Goal: Task Accomplishment & Management: Manage account settings

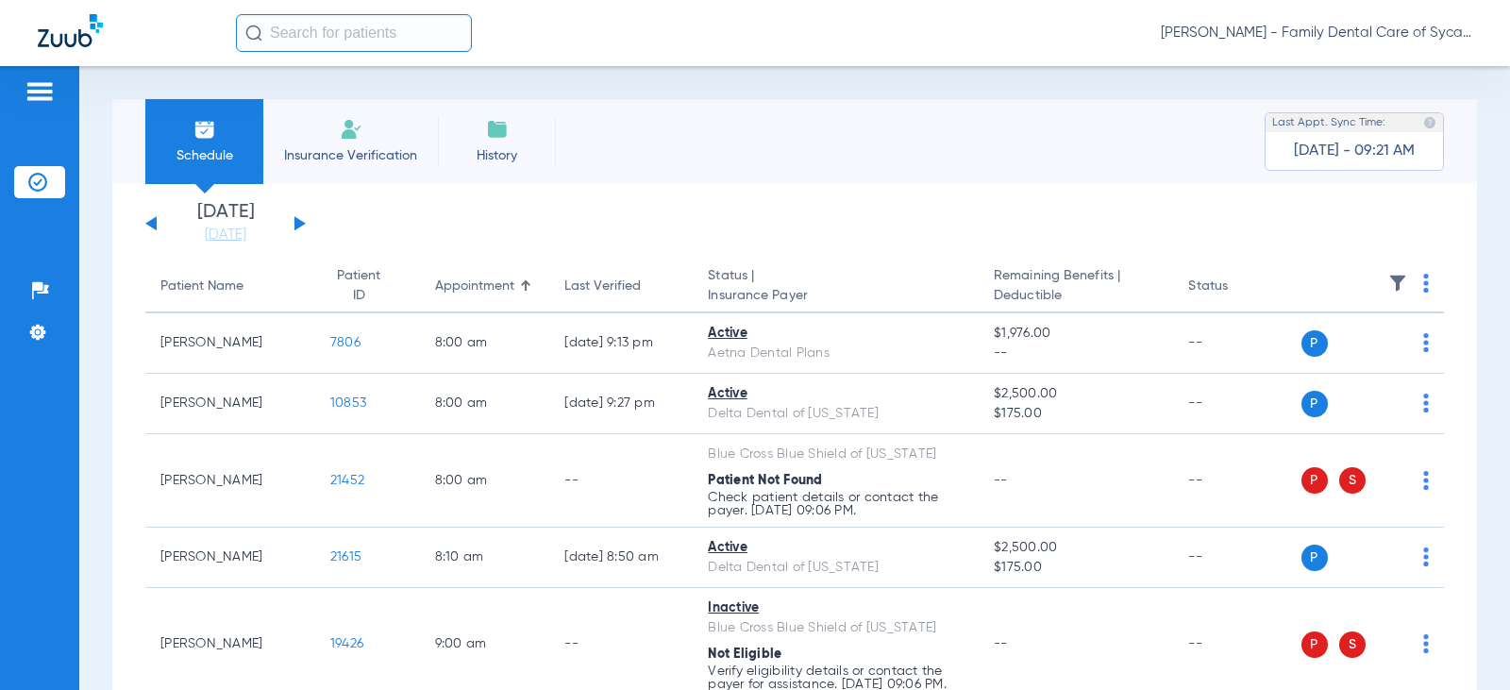
click at [1423, 287] on img at bounding box center [1426, 283] width 6 height 19
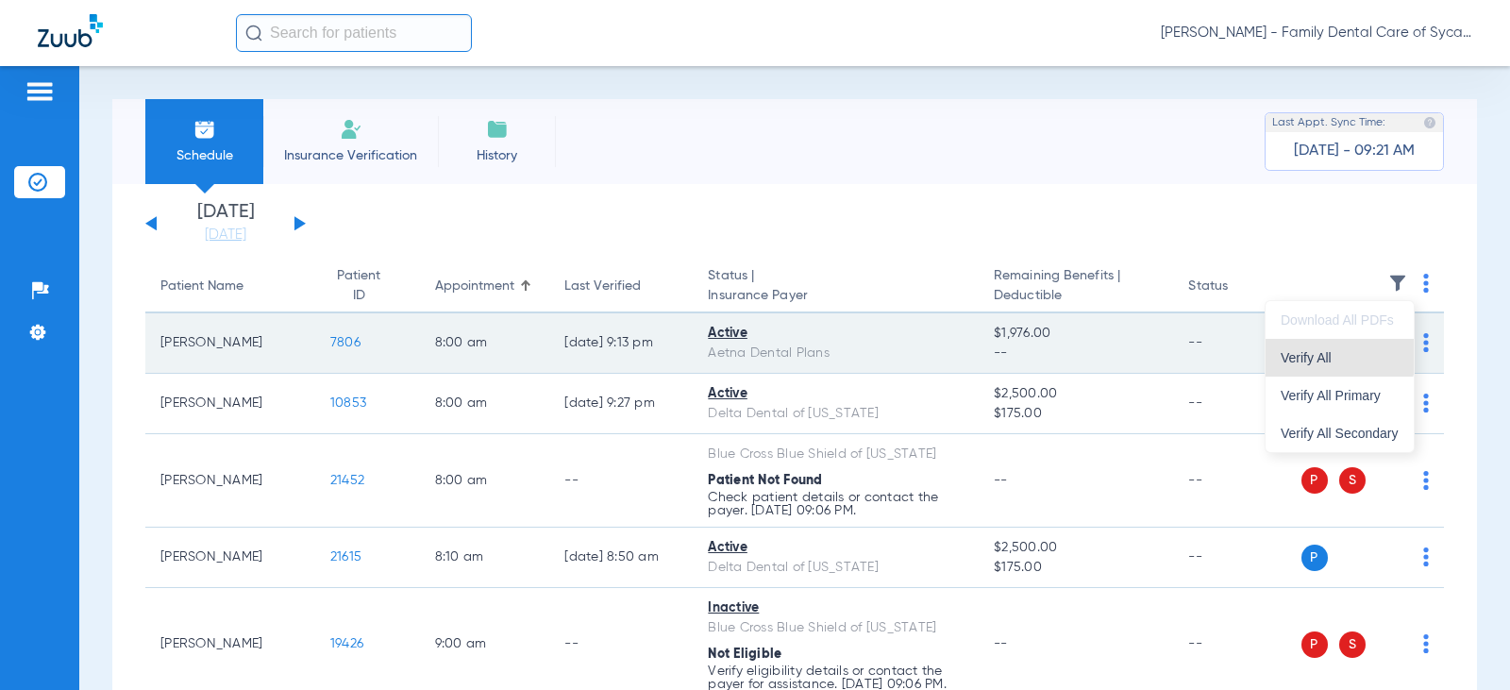
drag, startPoint x: 1323, startPoint y: 356, endPoint x: 1328, endPoint y: 339, distance: 17.6
click at [1324, 355] on span "Verify All" at bounding box center [1340, 357] width 118 height 13
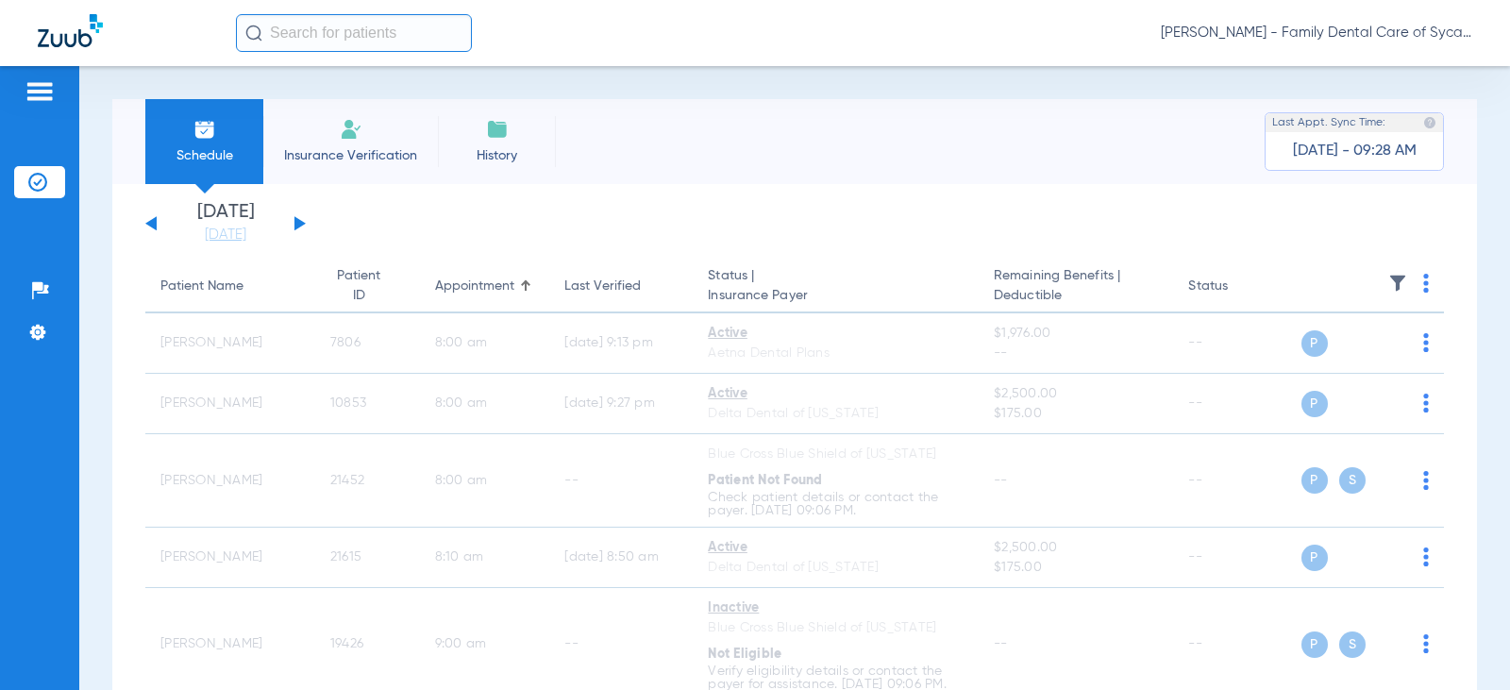
click at [301, 227] on div "[DATE] [DATE] [DATE] [DATE] [DATE] [DATE] [DATE] [DATE] [DATE] [DATE] [DATE] [D…" at bounding box center [225, 224] width 160 height 42
click at [296, 223] on button at bounding box center [299, 223] width 11 height 14
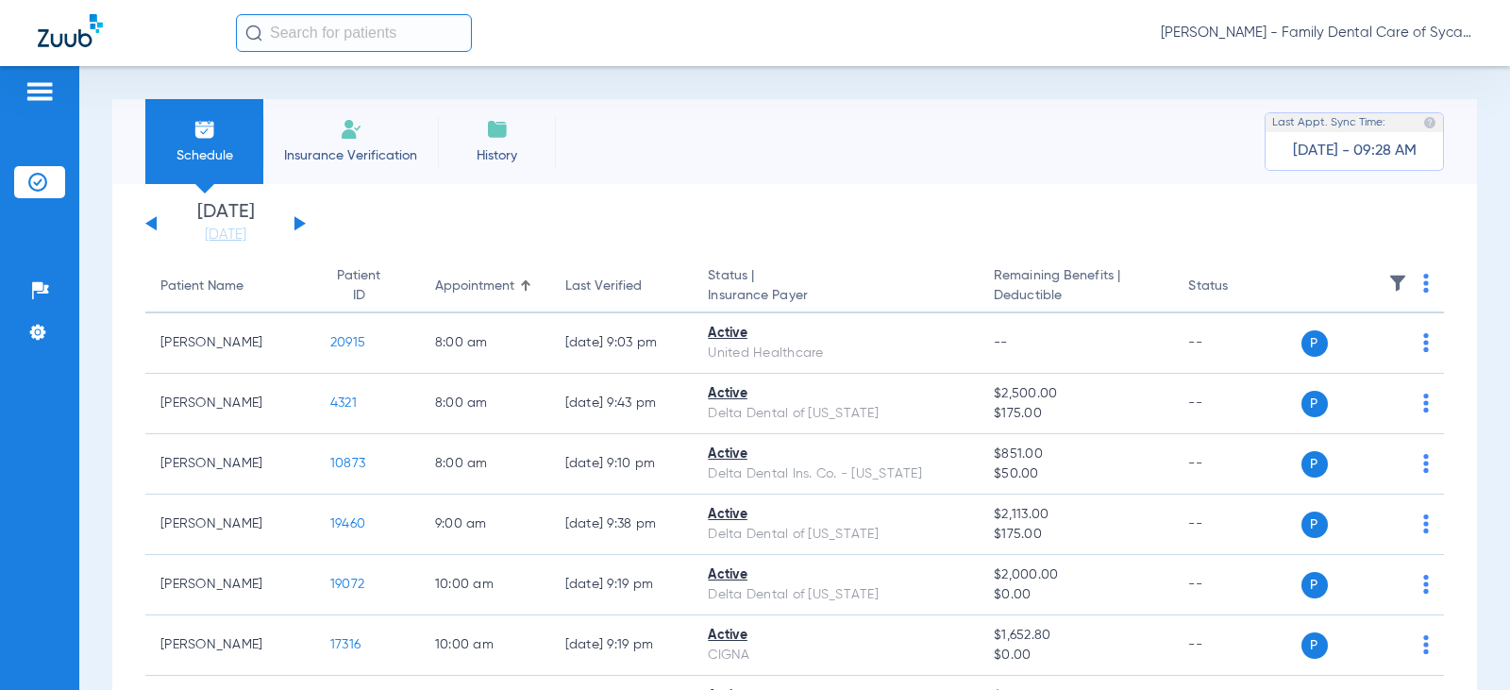
click at [1423, 280] on img at bounding box center [1426, 283] width 6 height 19
click at [1310, 361] on span "Verify All" at bounding box center [1340, 357] width 118 height 13
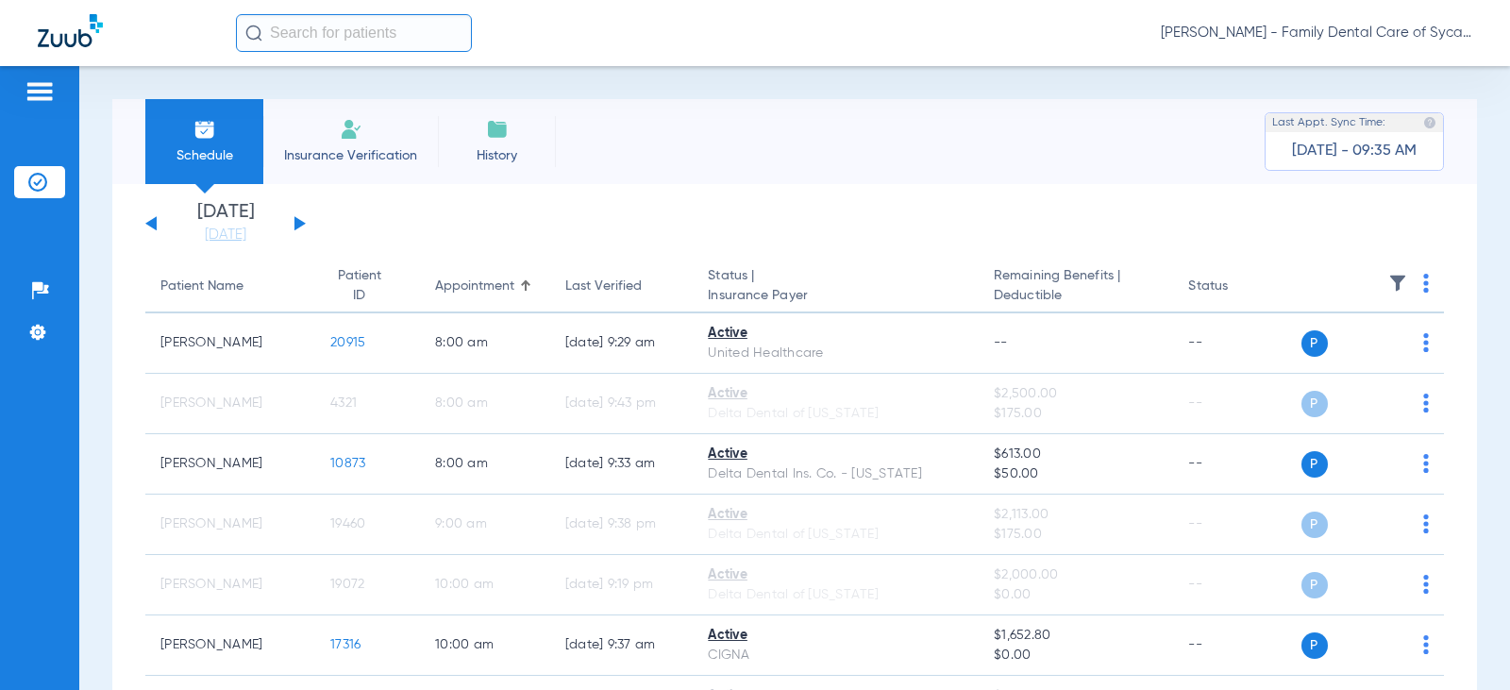
click at [149, 222] on button at bounding box center [150, 223] width 11 height 14
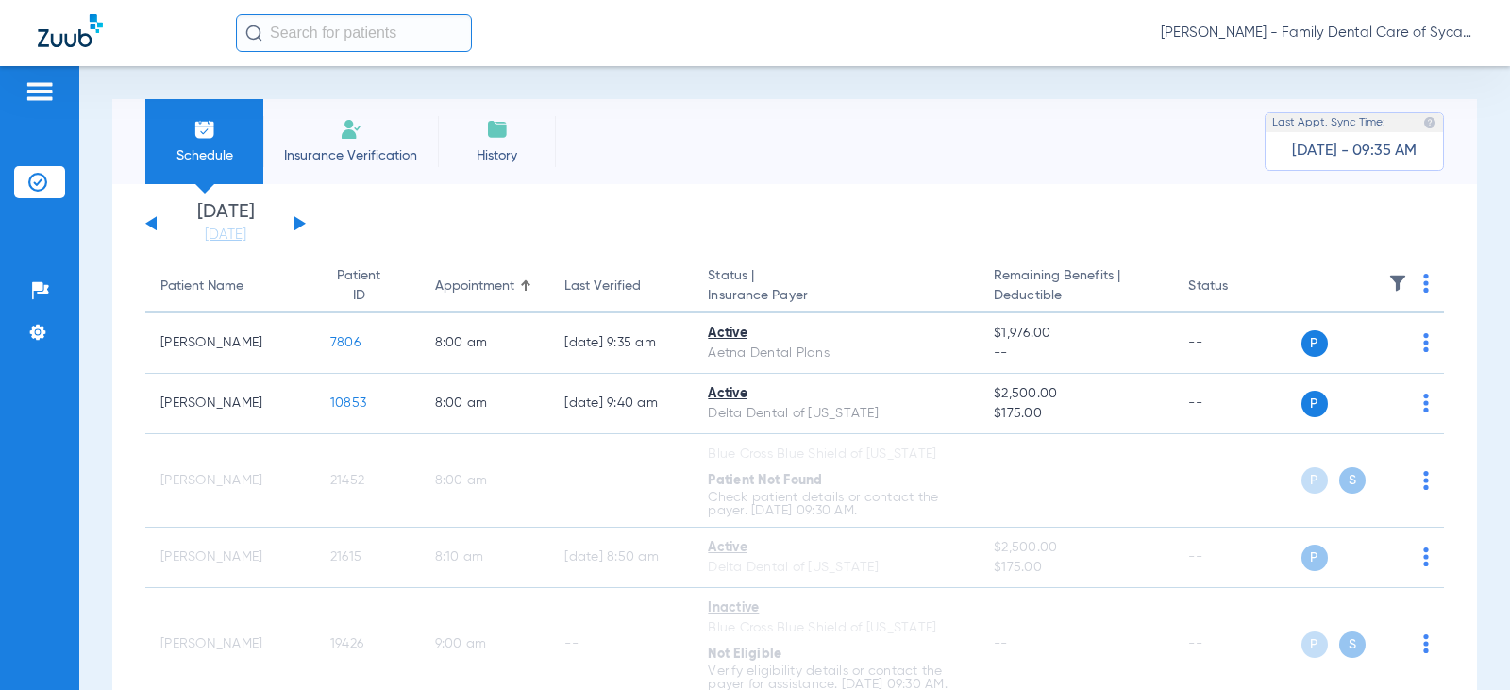
click at [306, 219] on app-single-date-navigator "[DATE] [DATE] [DATE] [DATE] [DATE] [DATE] [DATE] [DATE] [DATE] [DATE] [DATE] [D…" at bounding box center [794, 224] width 1299 height 42
click at [300, 224] on button at bounding box center [299, 223] width 11 height 14
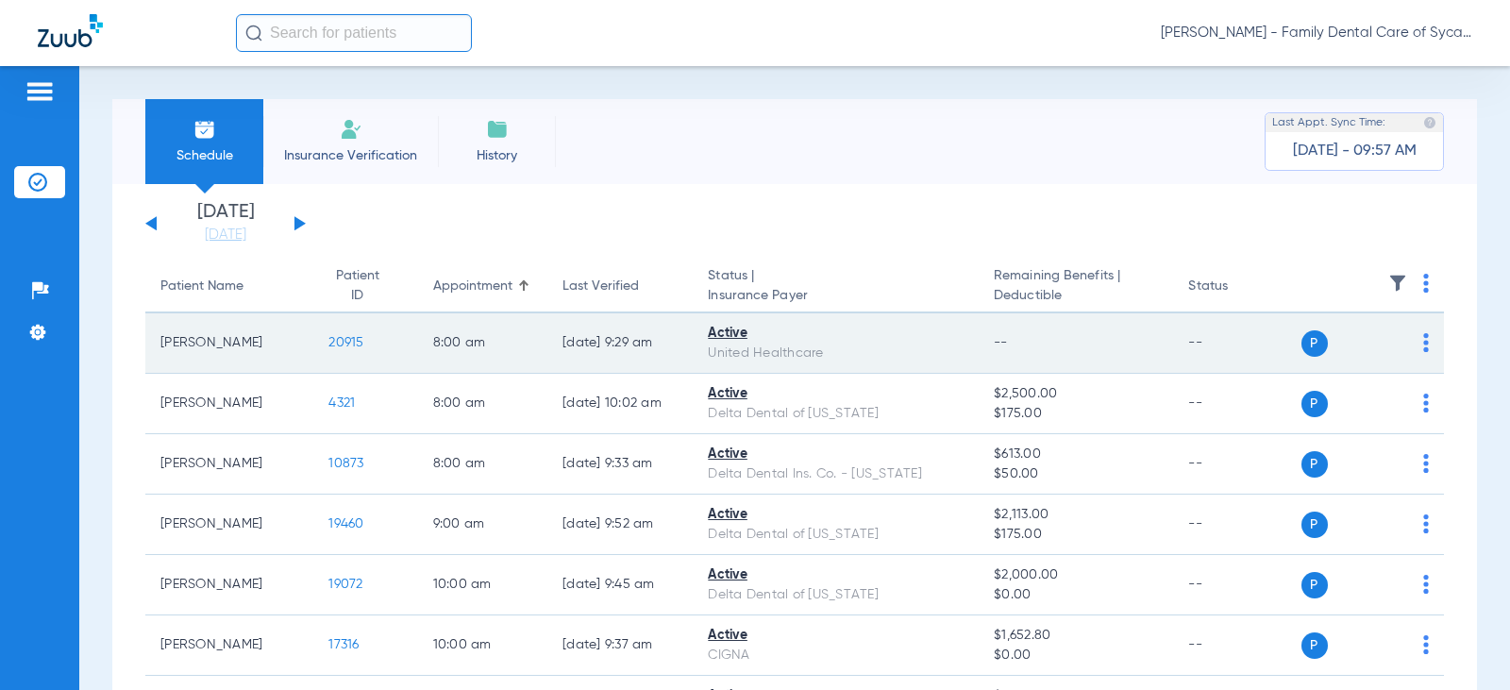
click at [335, 345] on span "20915" at bounding box center [345, 342] width 35 height 13
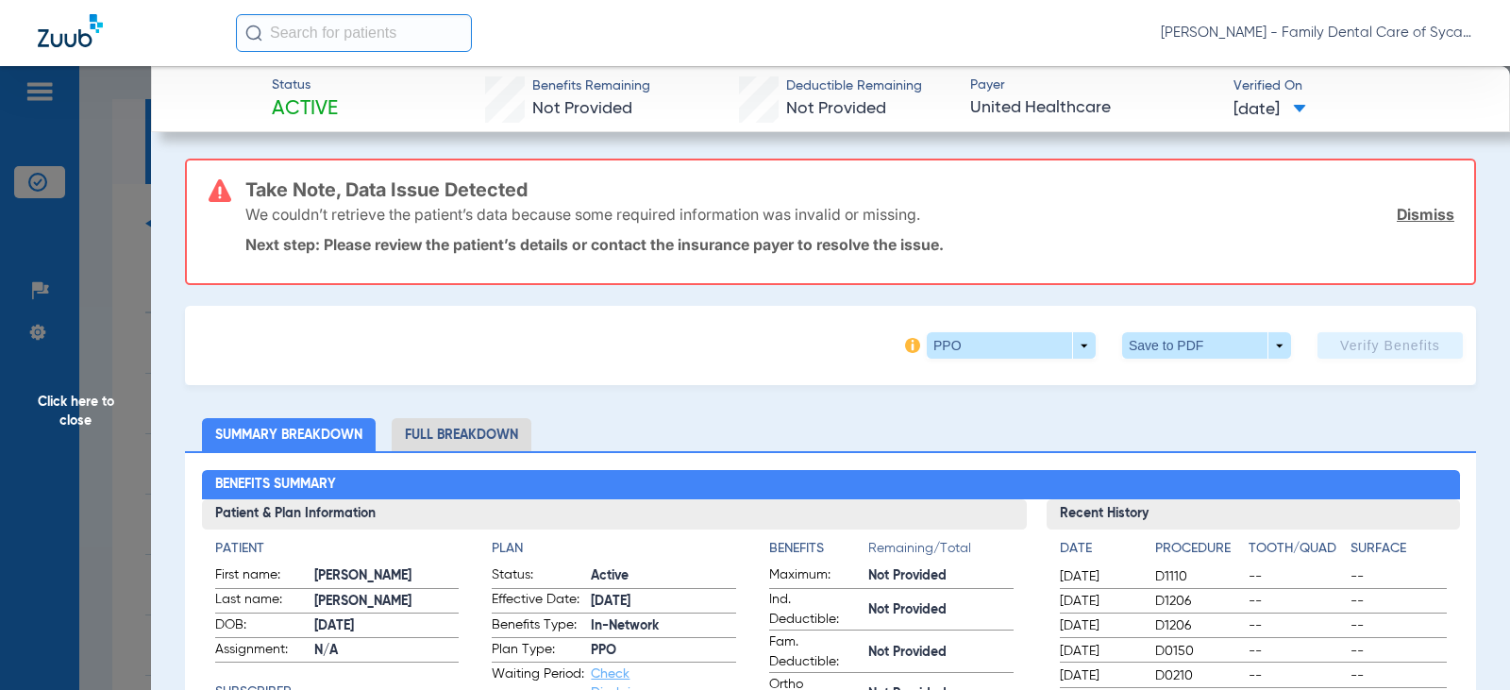
click at [1404, 212] on link "Dismiss" at bounding box center [1426, 214] width 58 height 19
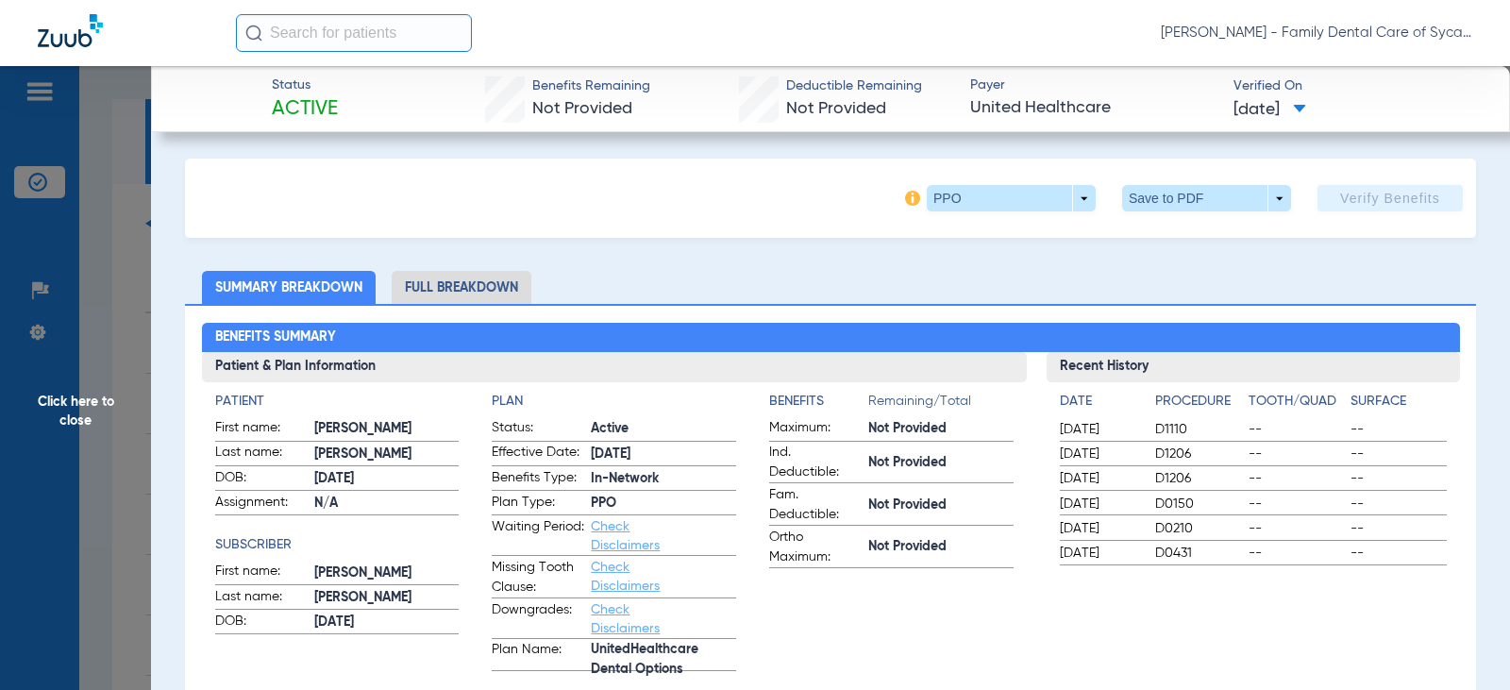
click at [1075, 205] on span at bounding box center [1011, 198] width 169 height 26
click at [956, 232] on span "PPO" at bounding box center [973, 235] width 88 height 13
click at [78, 407] on span "Click here to close" at bounding box center [75, 411] width 151 height 690
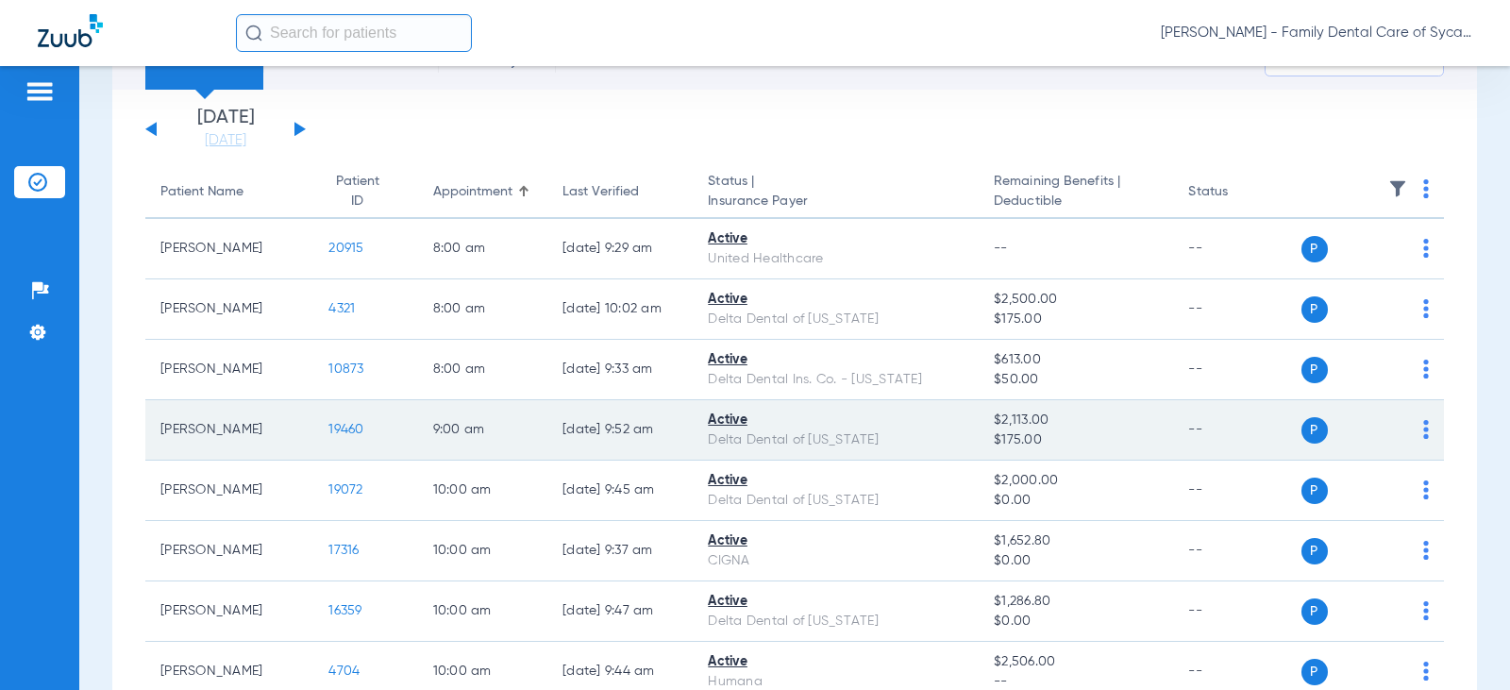
scroll to position [189, 0]
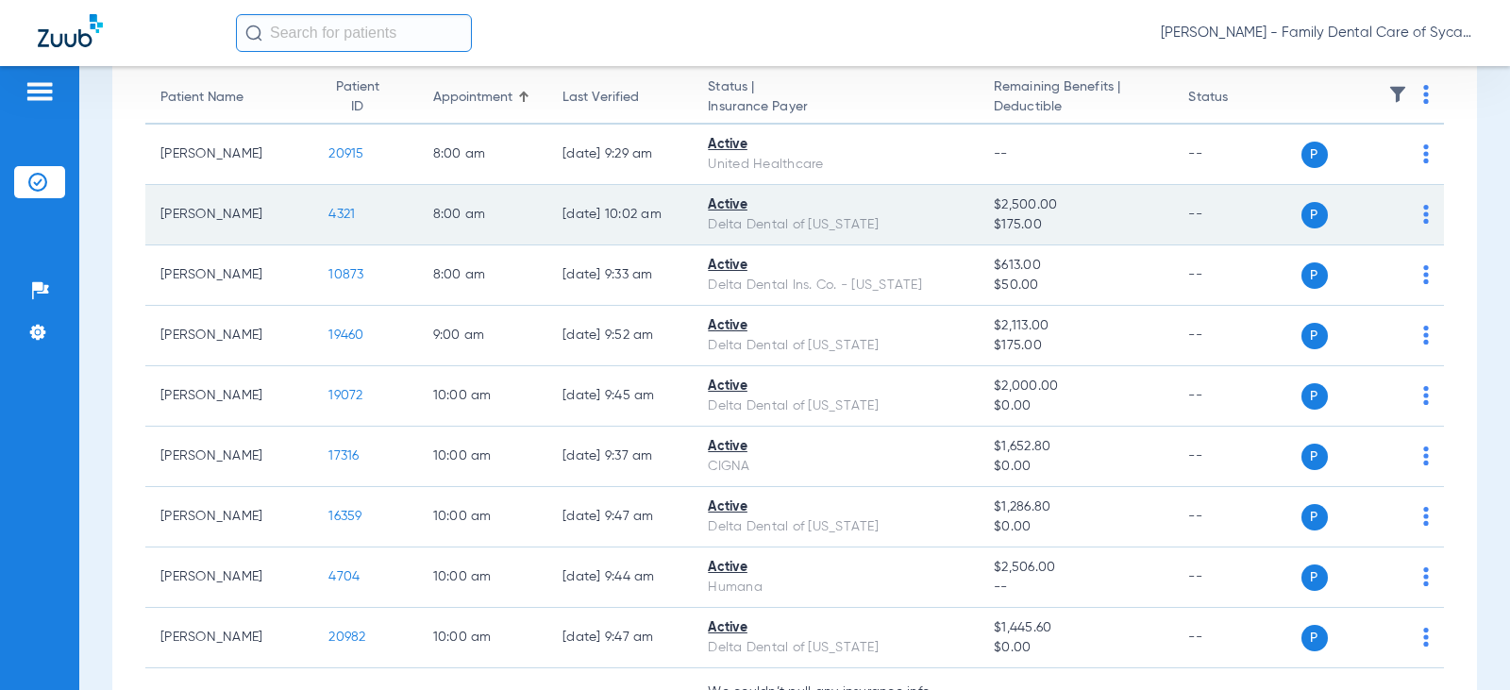
click at [1423, 219] on img at bounding box center [1426, 214] width 6 height 19
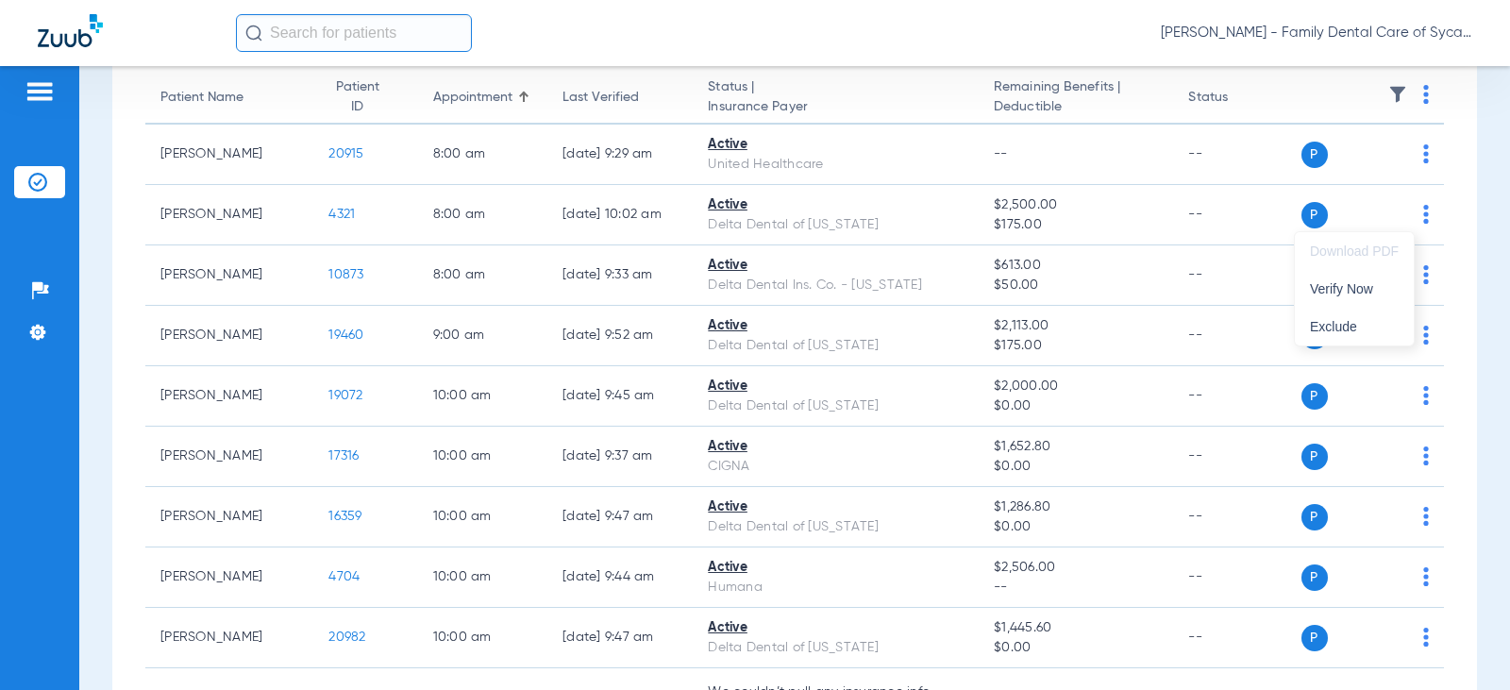
click at [1414, 150] on div at bounding box center [755, 345] width 1510 height 690
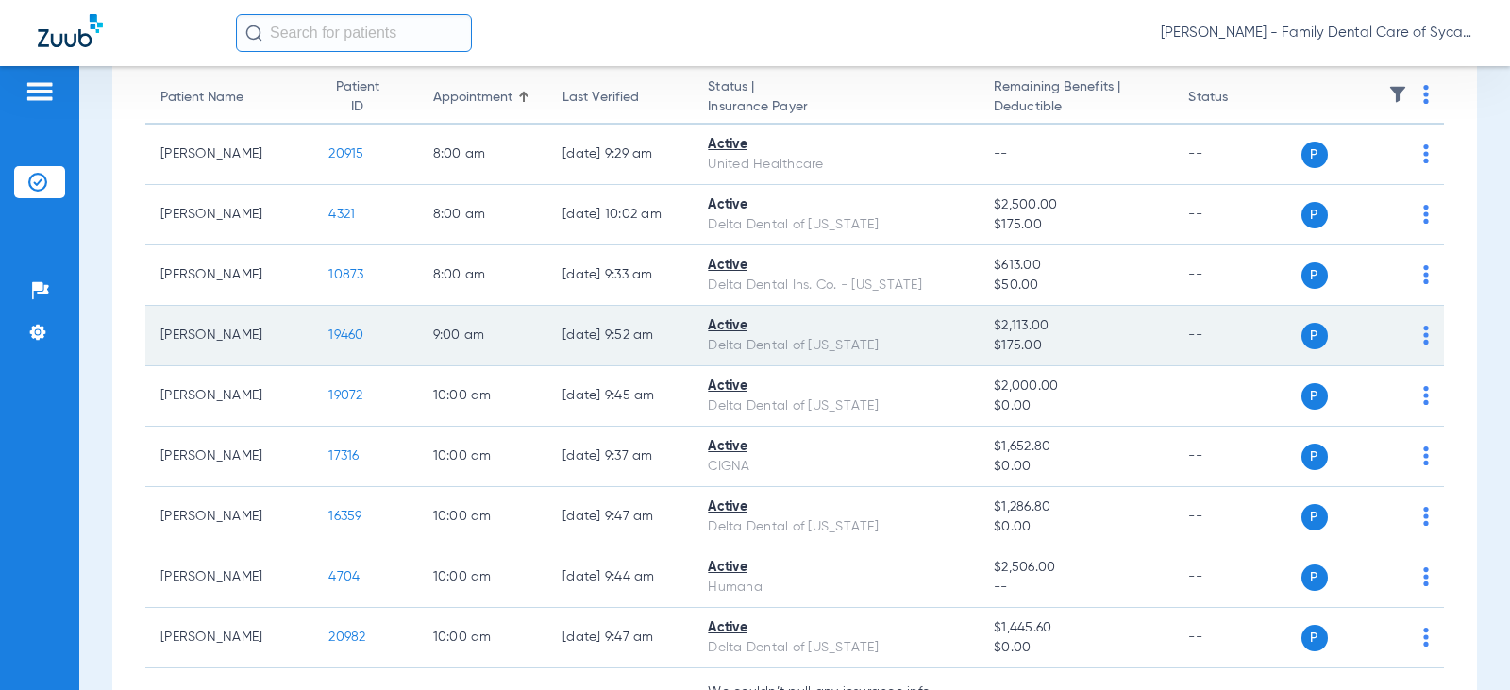
click at [1423, 337] on img at bounding box center [1426, 335] width 6 height 19
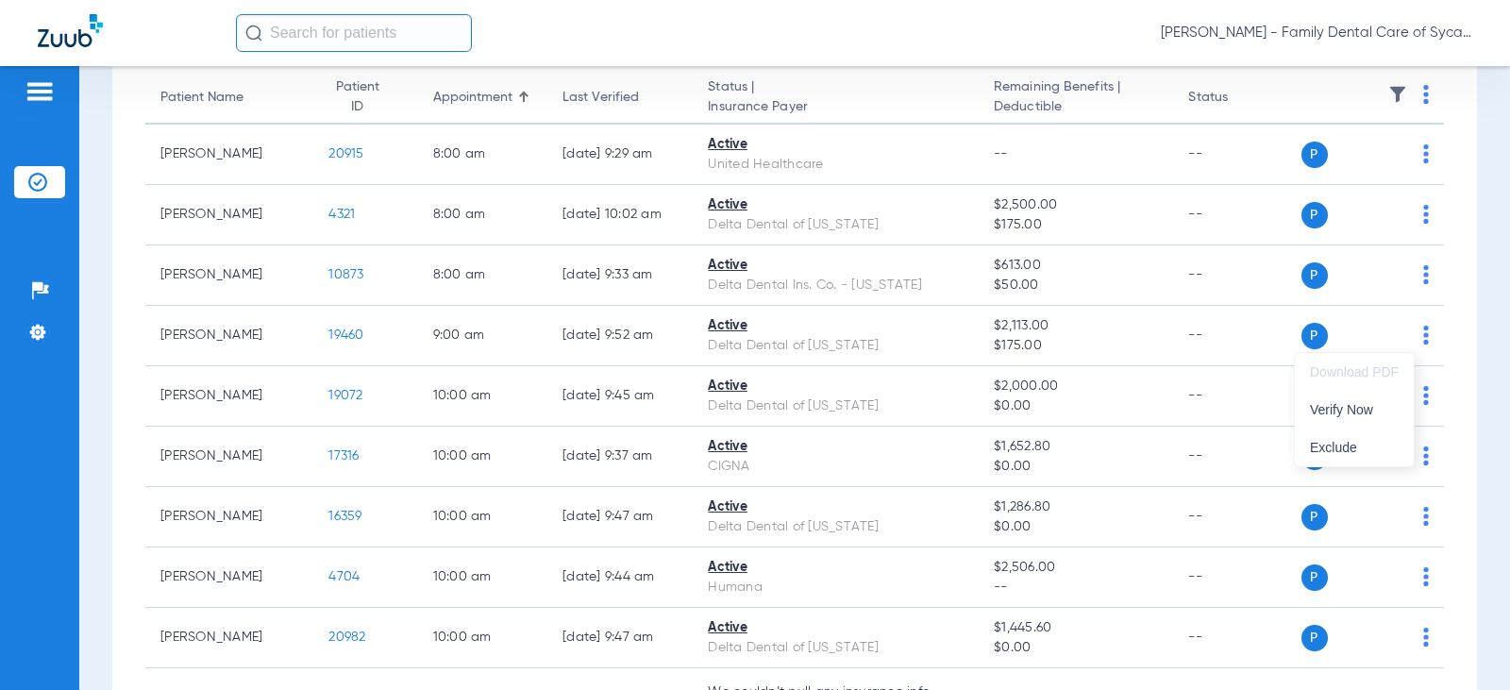
click at [1089, 327] on div at bounding box center [755, 345] width 1510 height 690
click at [1388, 86] on img at bounding box center [1397, 94] width 19 height 19
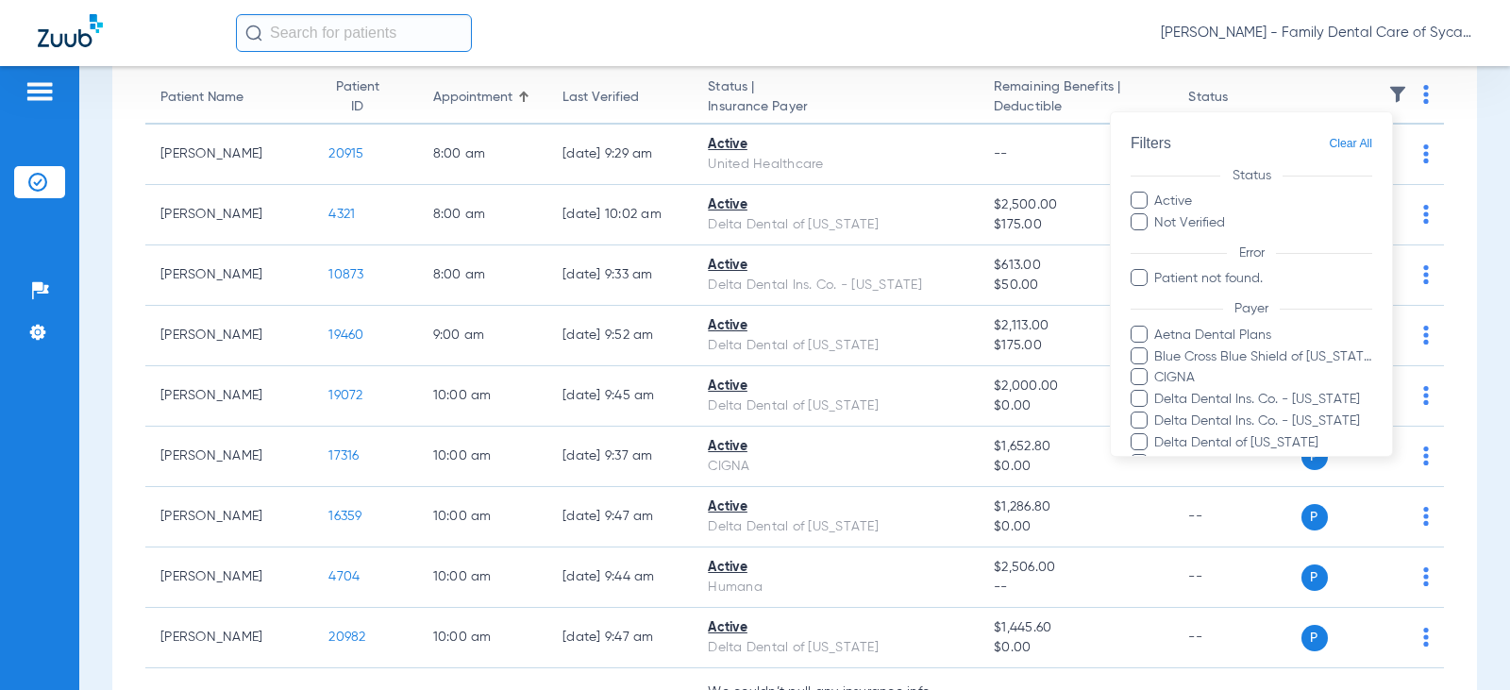
click at [1387, 86] on div at bounding box center [755, 345] width 1510 height 690
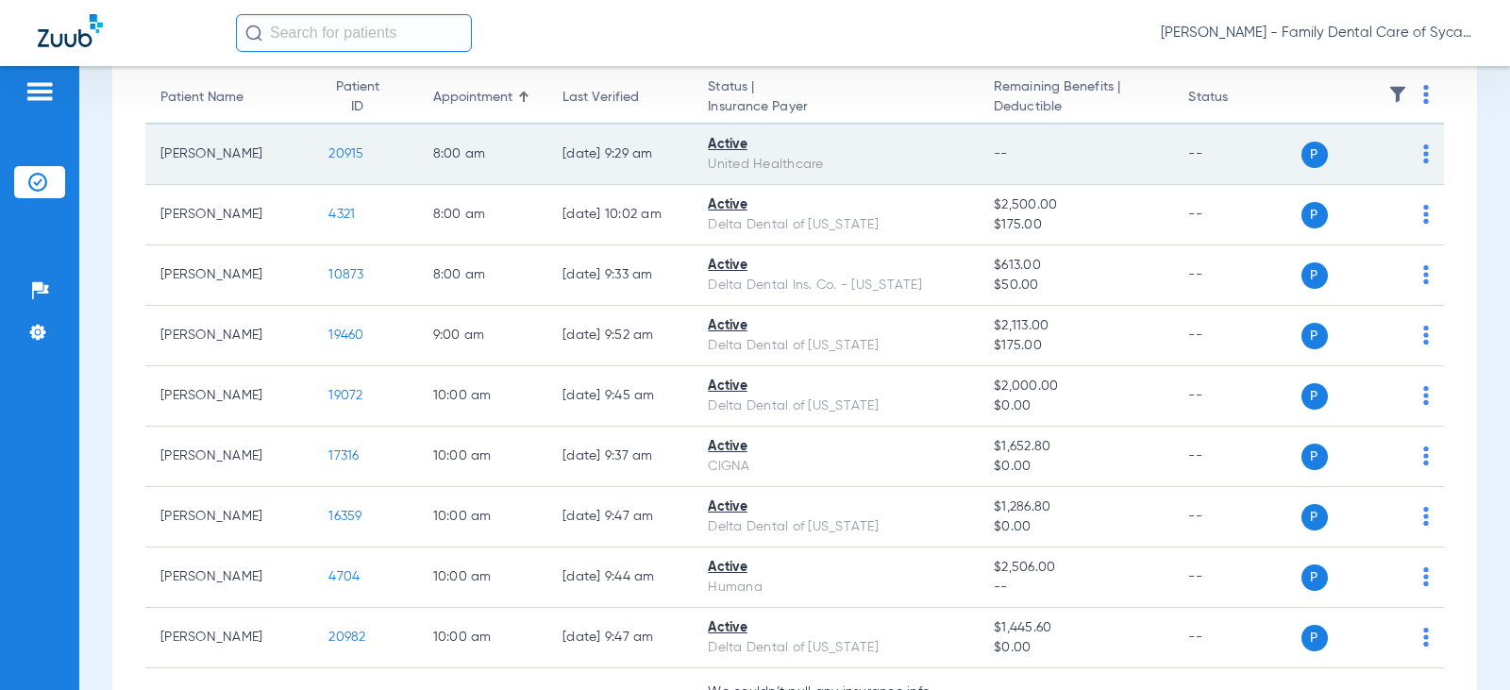
click at [1423, 154] on img at bounding box center [1426, 153] width 6 height 19
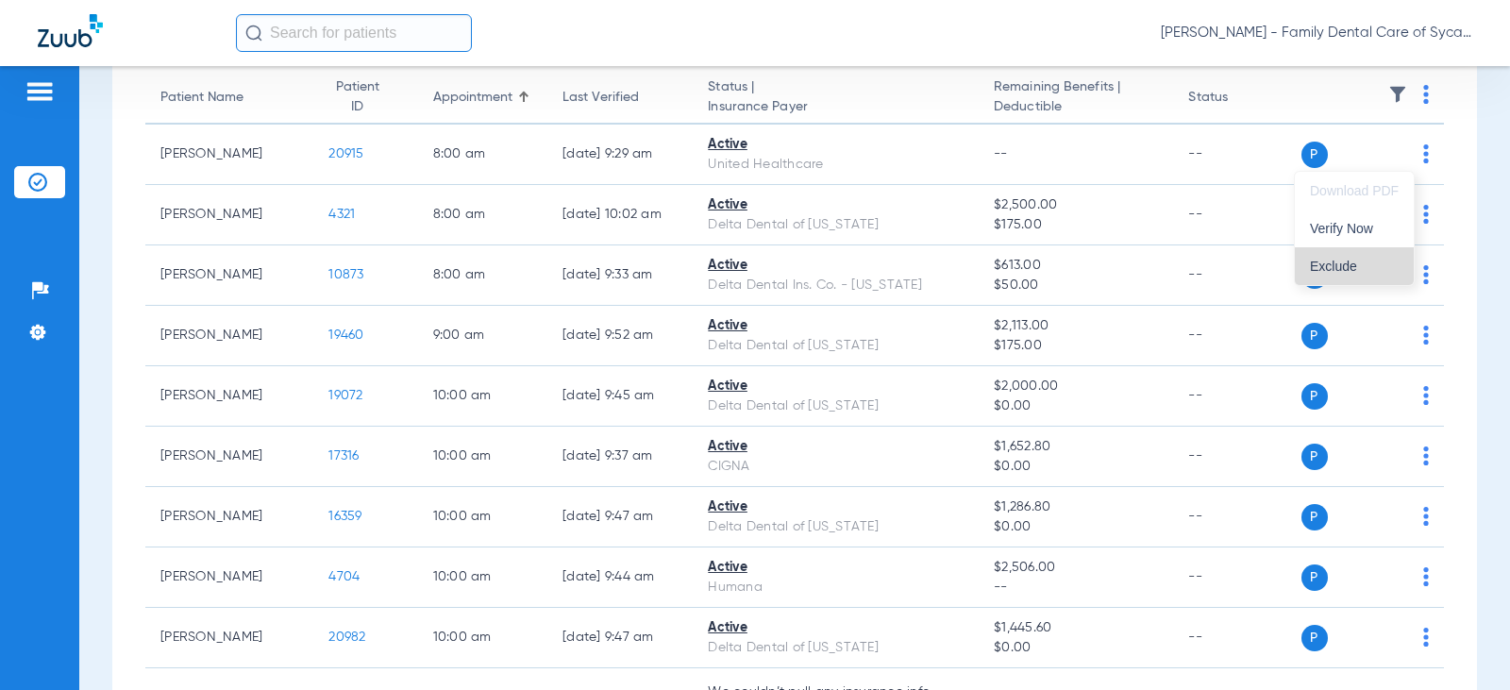
click at [1335, 256] on button "Exclude" at bounding box center [1354, 266] width 119 height 38
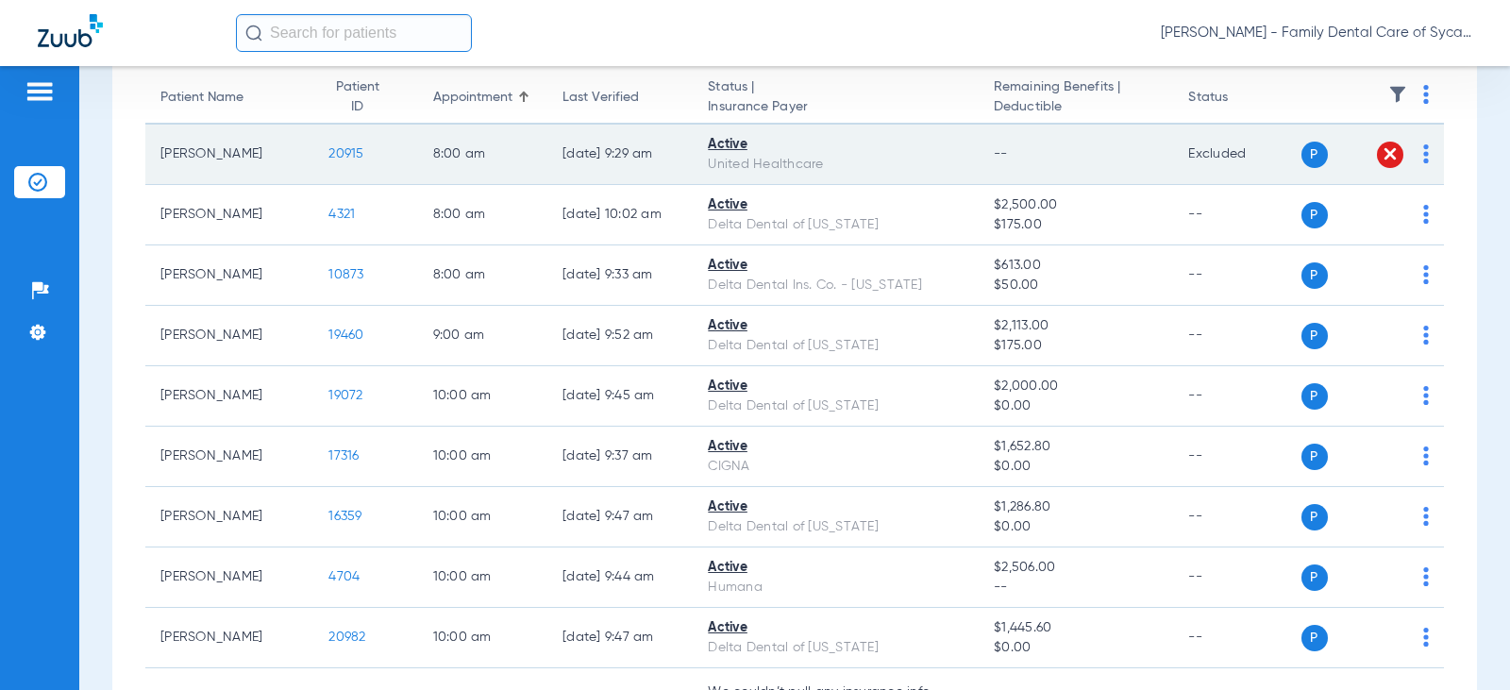
click at [1416, 151] on td "P S" at bounding box center [1373, 155] width 143 height 60
click at [1423, 151] on img at bounding box center [1426, 153] width 6 height 19
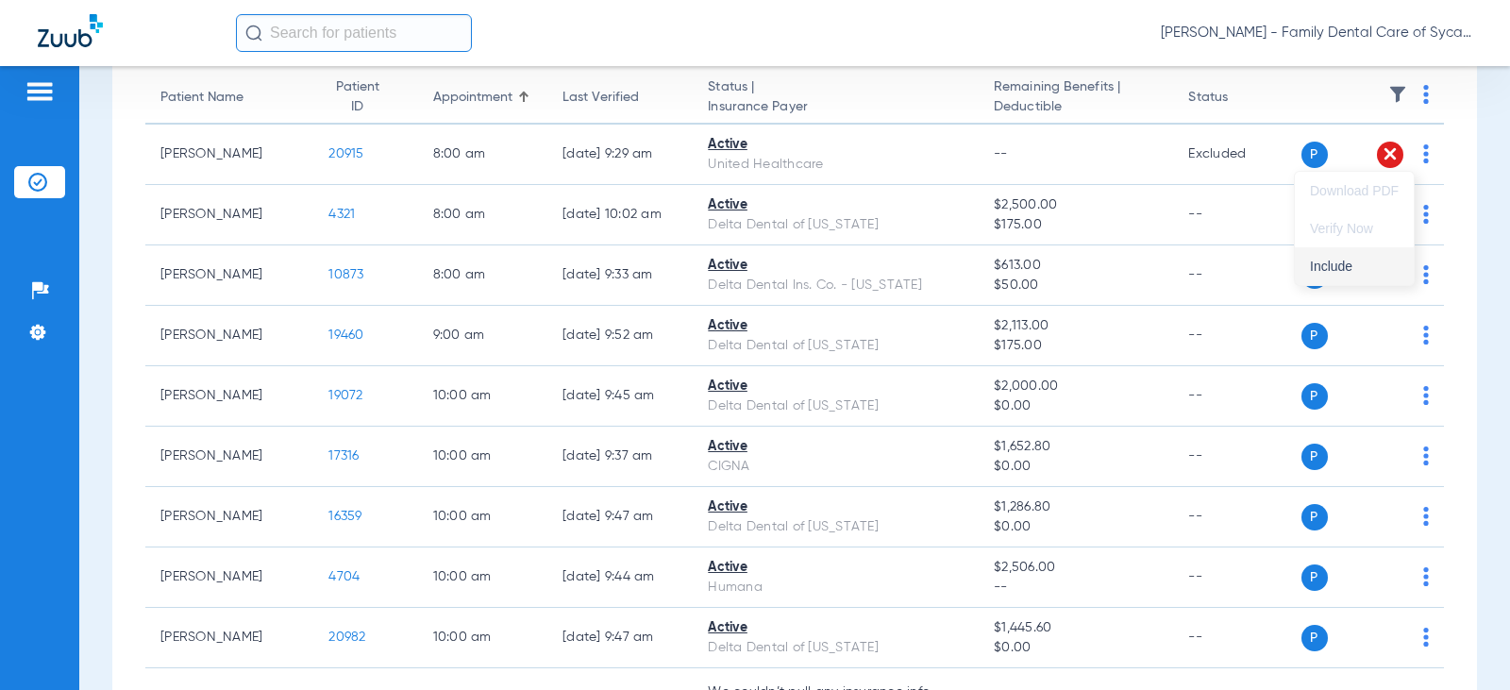
click at [1334, 263] on span "Include" at bounding box center [1354, 266] width 89 height 13
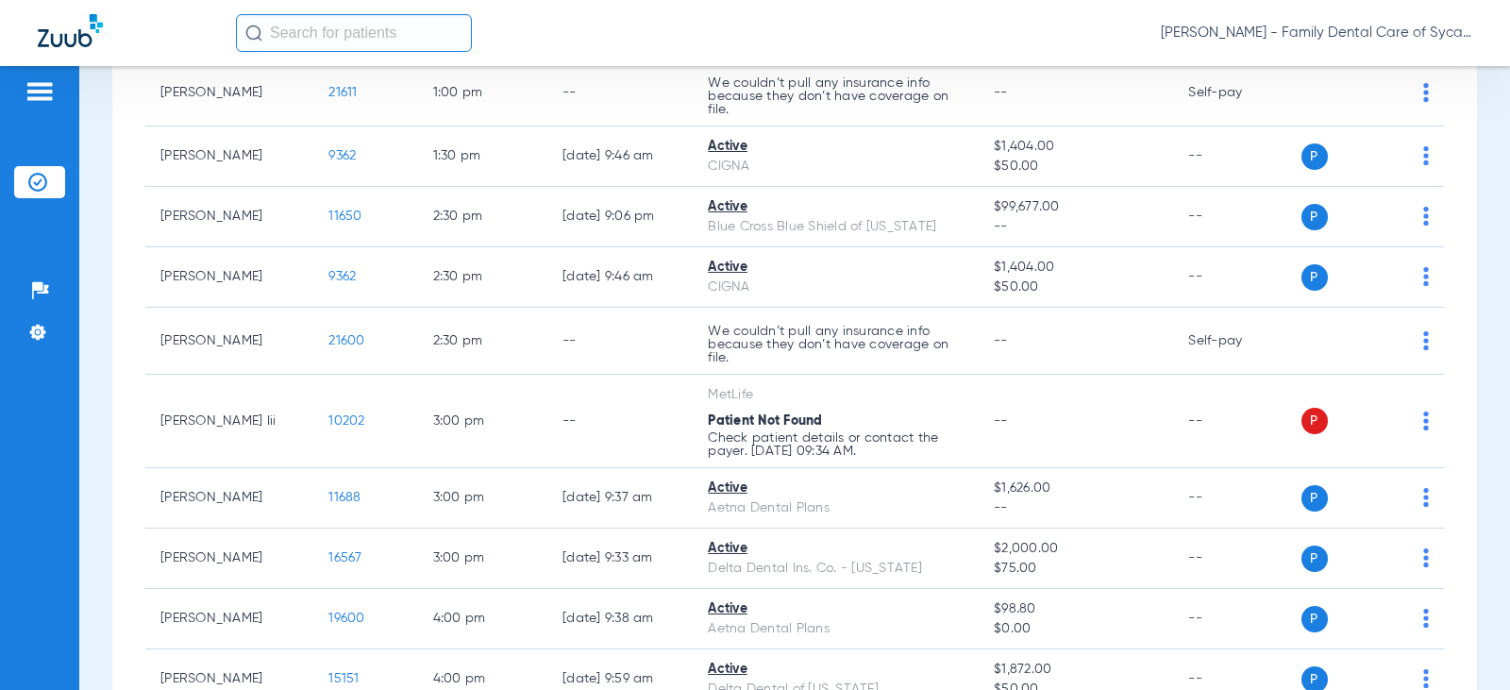
scroll to position [1321, 0]
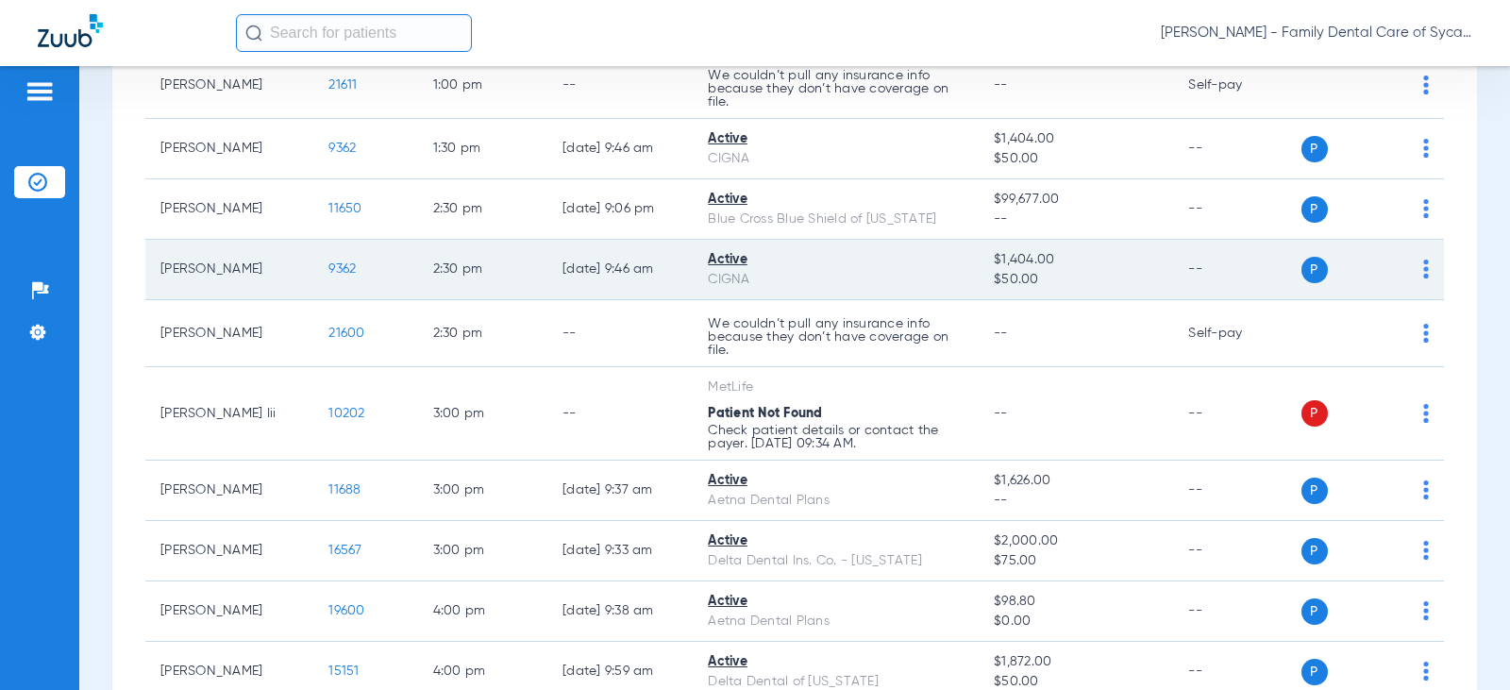
click at [1303, 277] on span "P" at bounding box center [1315, 270] width 26 height 26
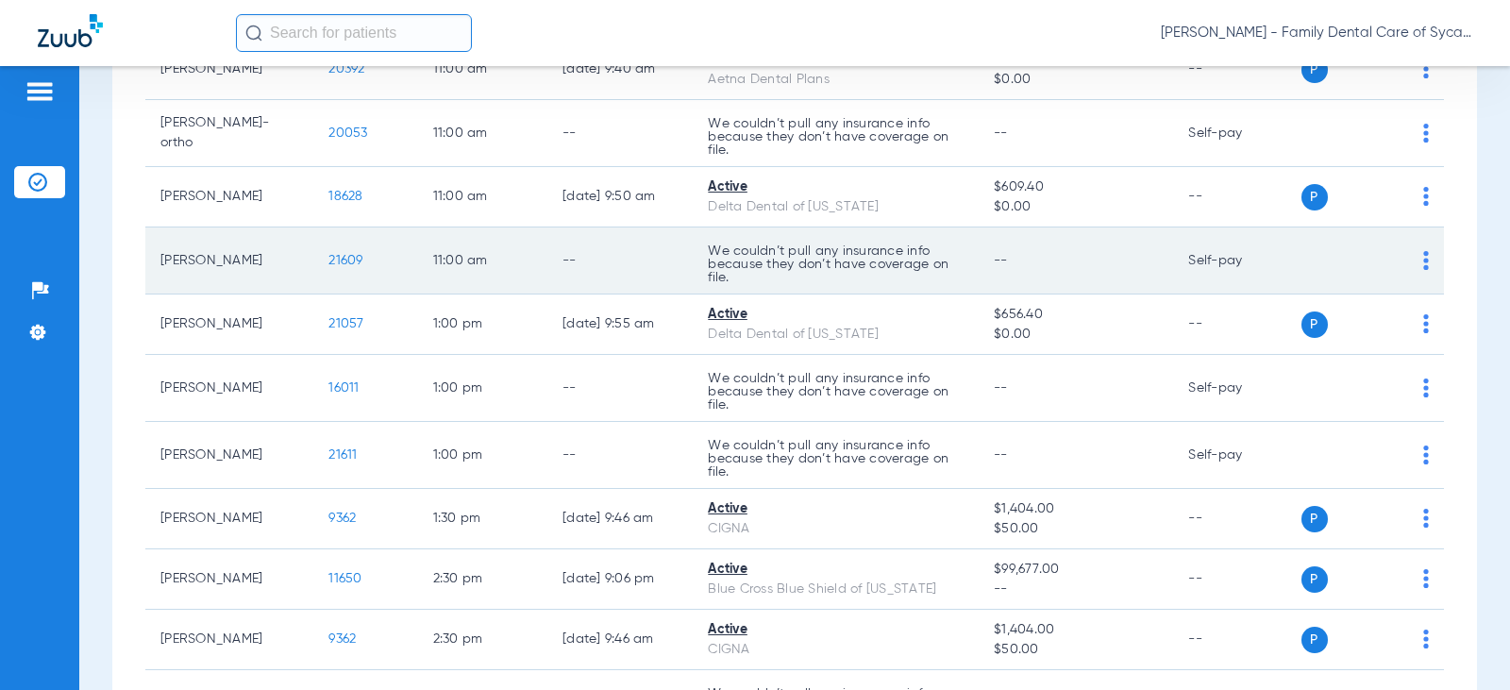
scroll to position [944, 0]
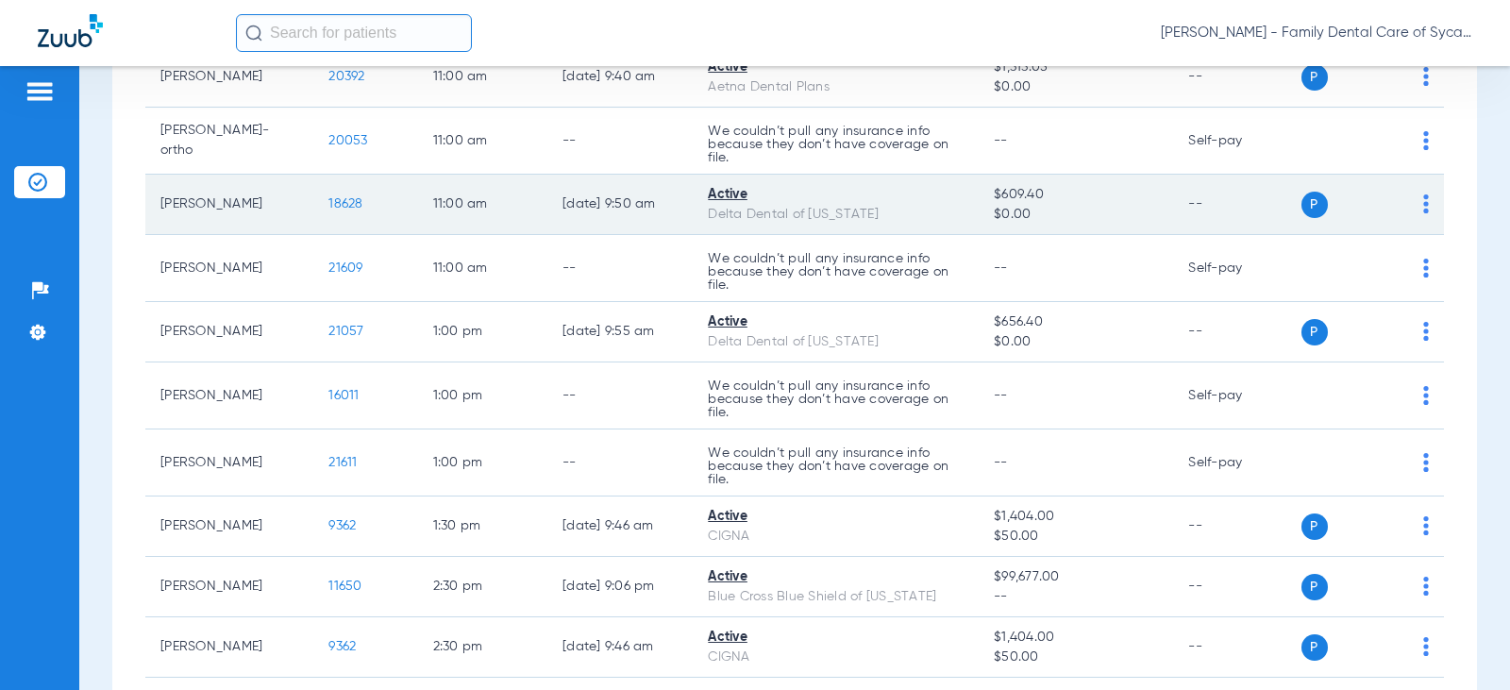
click at [1302, 203] on span "P" at bounding box center [1315, 205] width 26 height 26
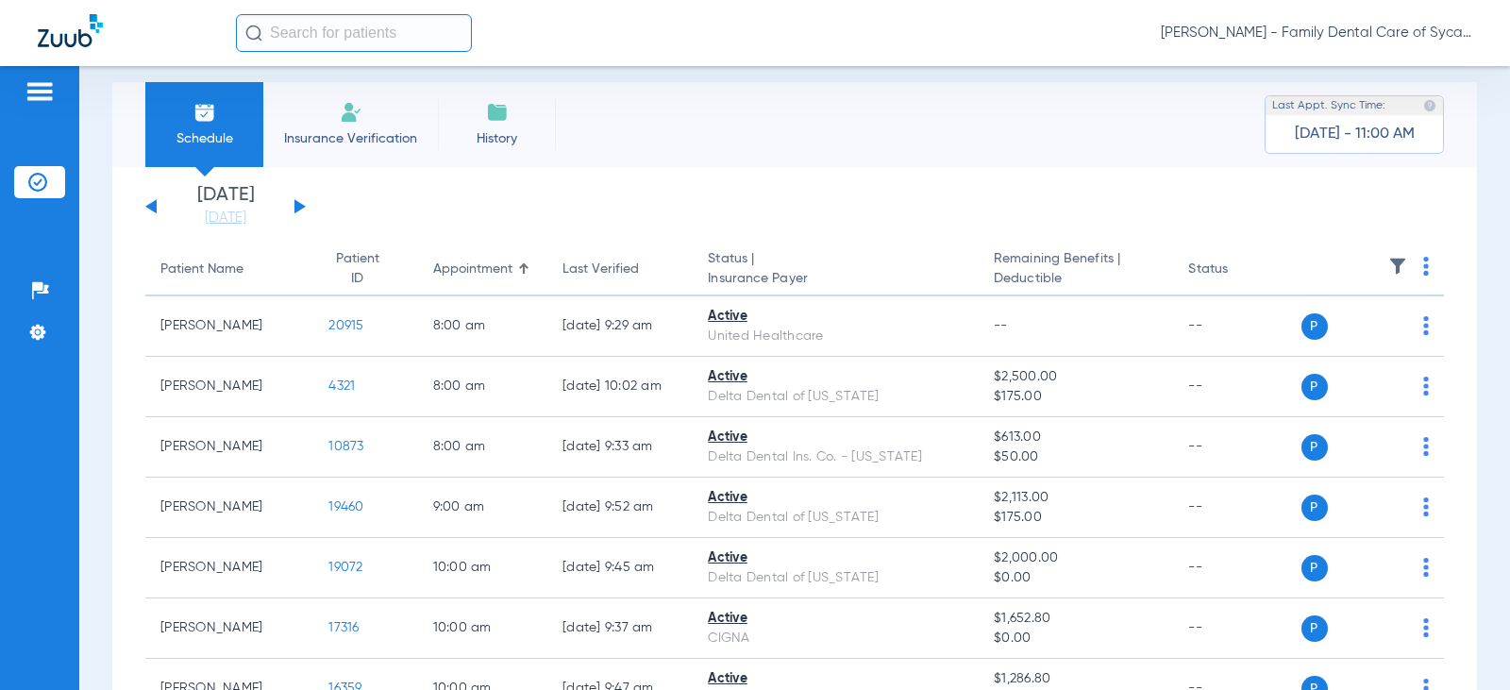
scroll to position [0, 0]
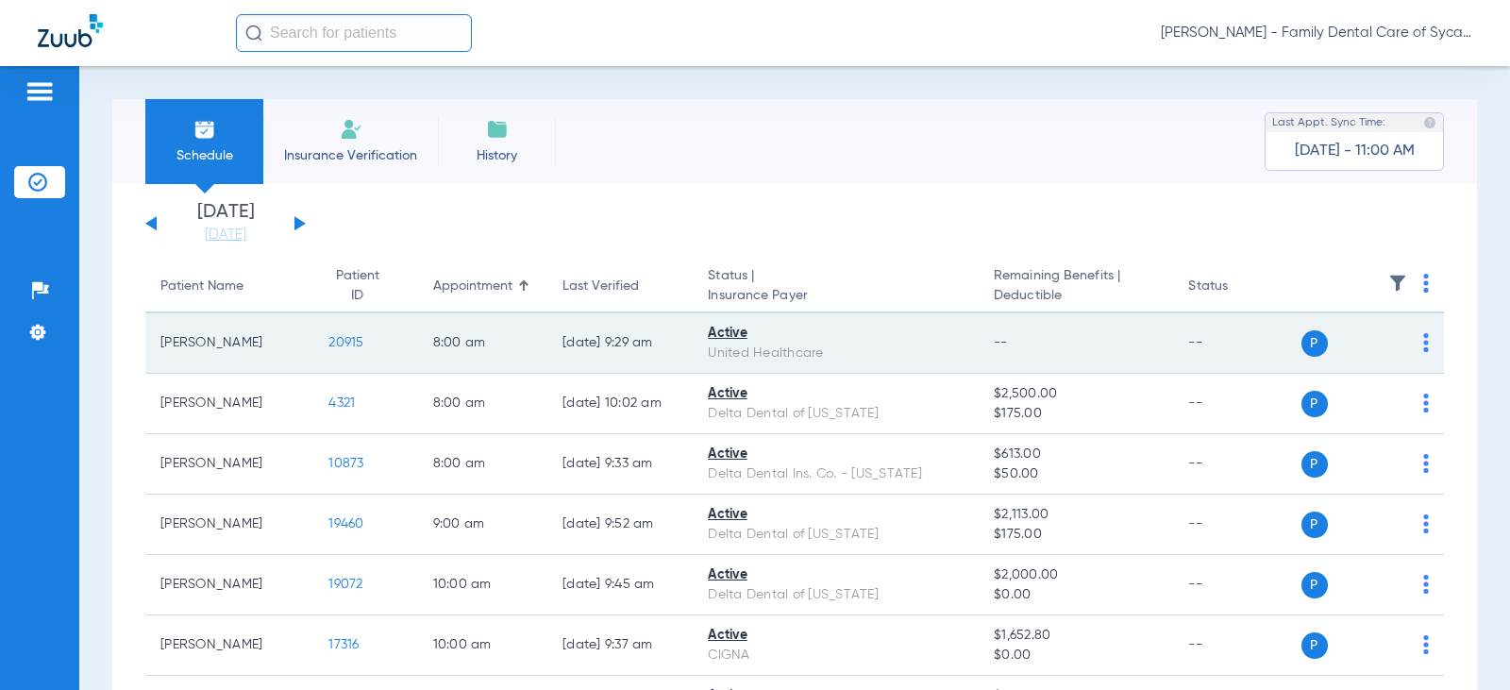
click at [1423, 345] on img at bounding box center [1426, 342] width 6 height 19
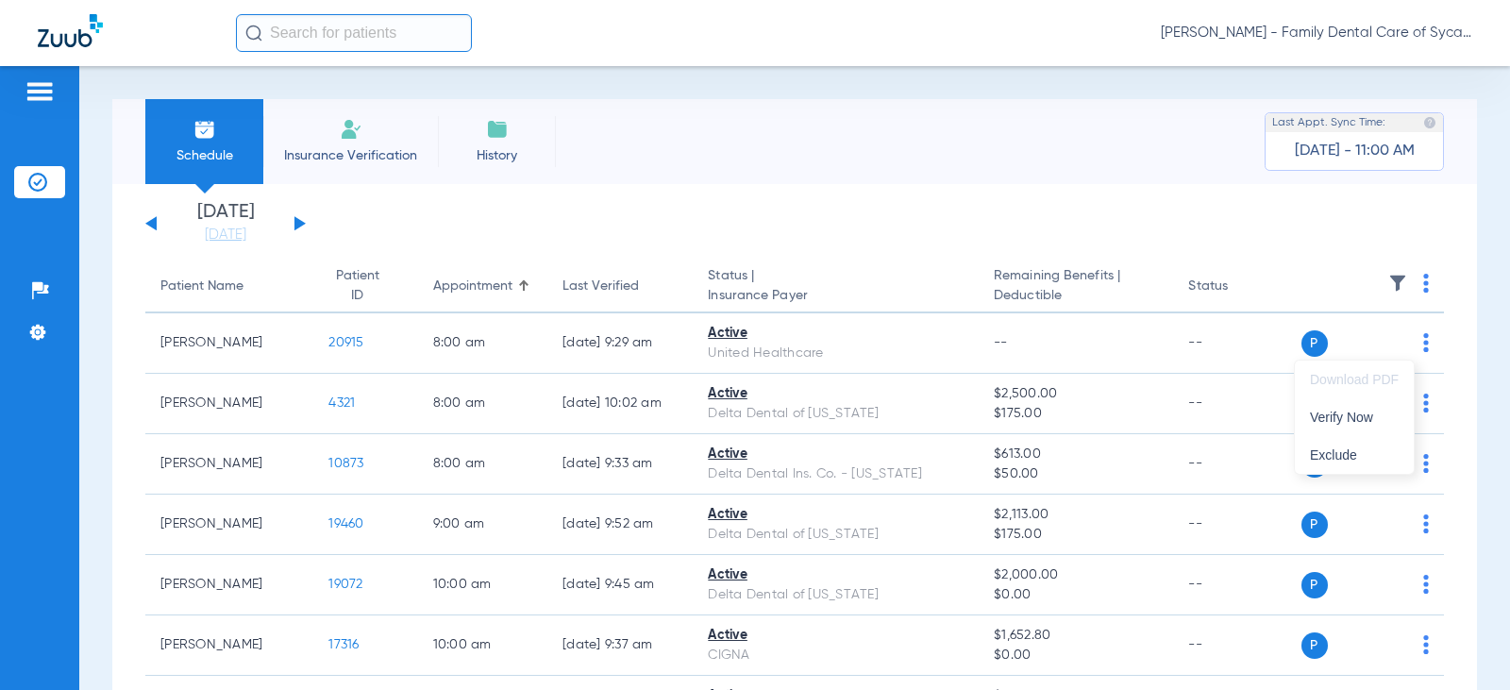
click at [715, 322] on div at bounding box center [755, 345] width 1510 height 690
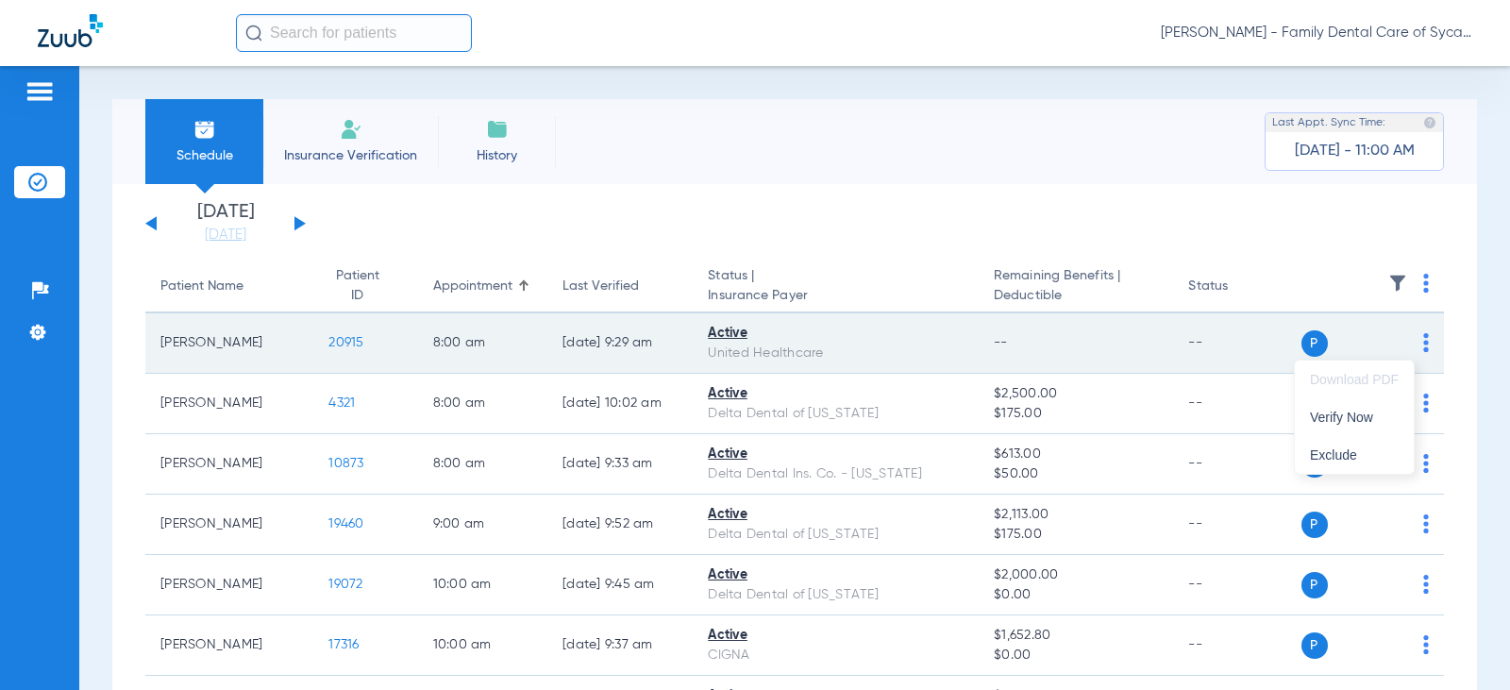
click at [716, 334] on div "Active" at bounding box center [836, 334] width 256 height 20
click at [328, 337] on span "20915" at bounding box center [345, 342] width 35 height 13
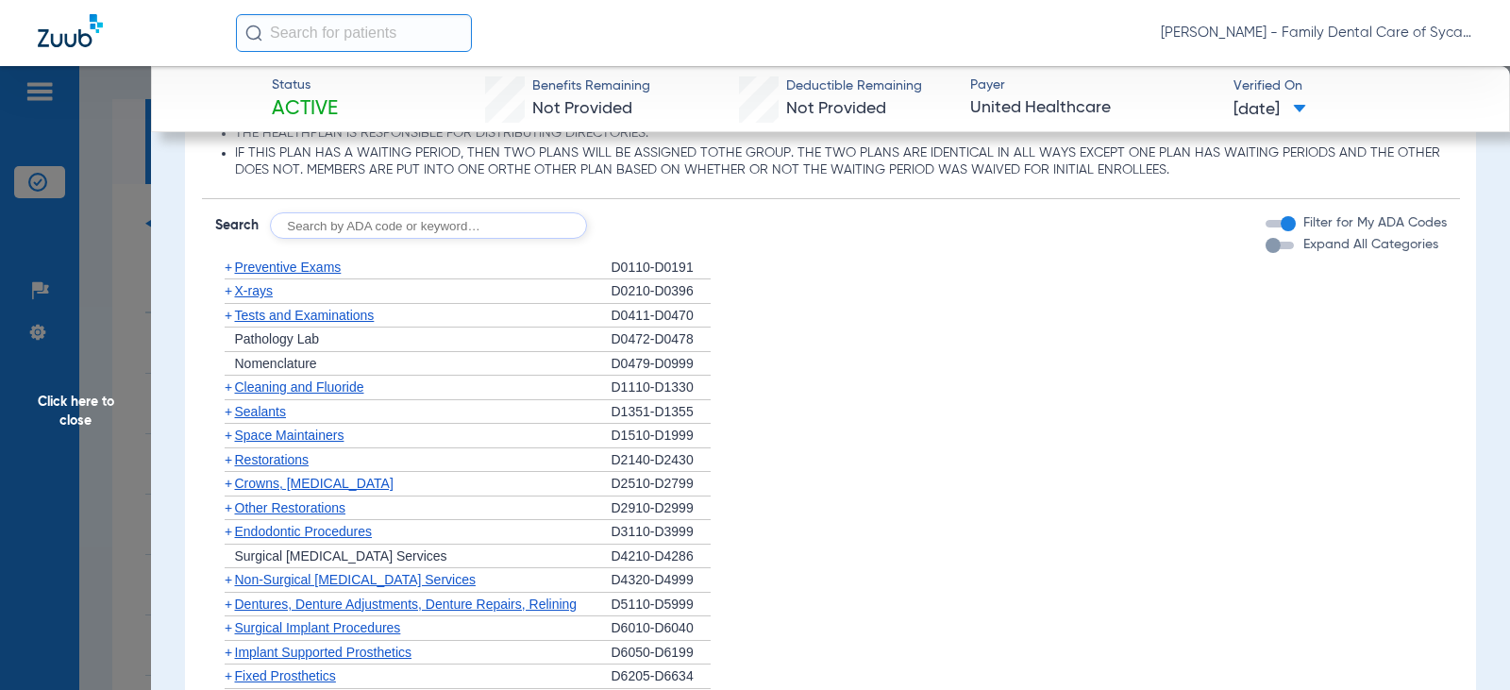
scroll to position [1510, 0]
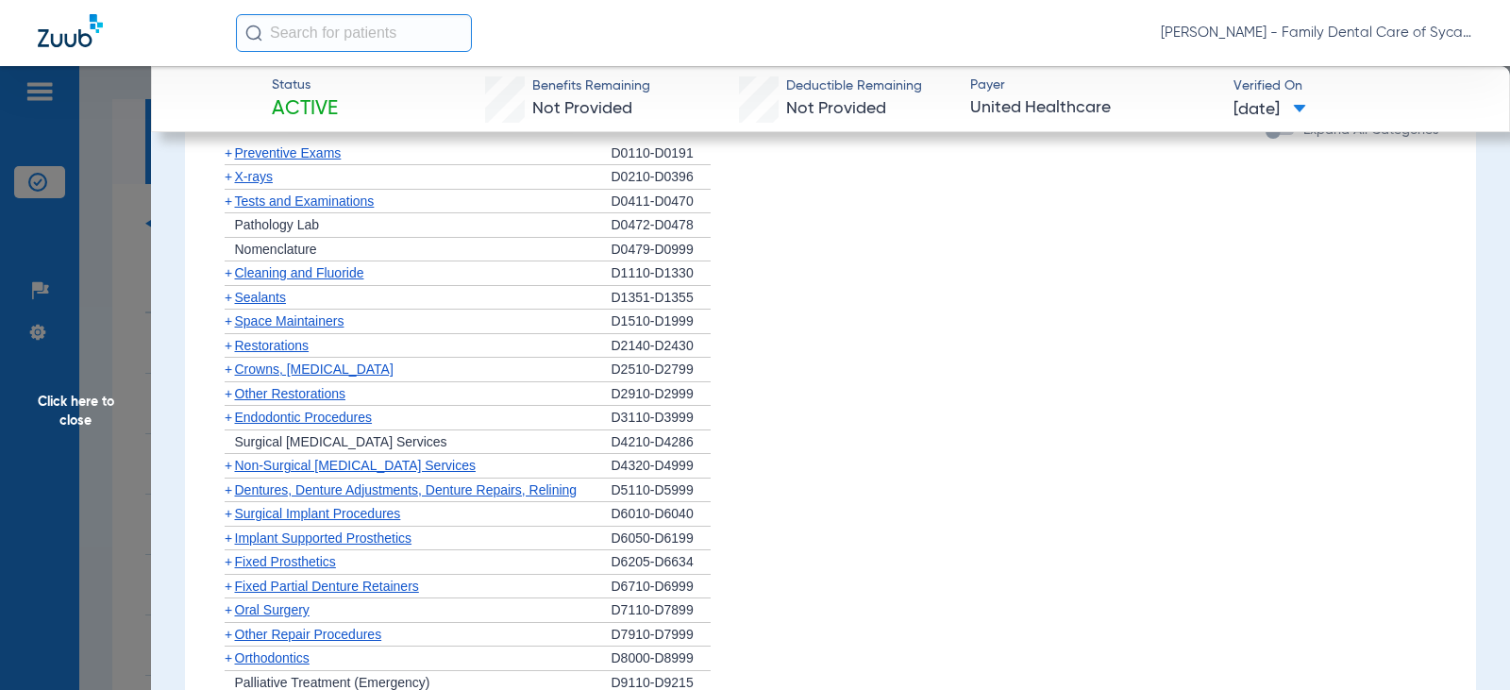
click at [225, 280] on span "+" at bounding box center [229, 272] width 8 height 15
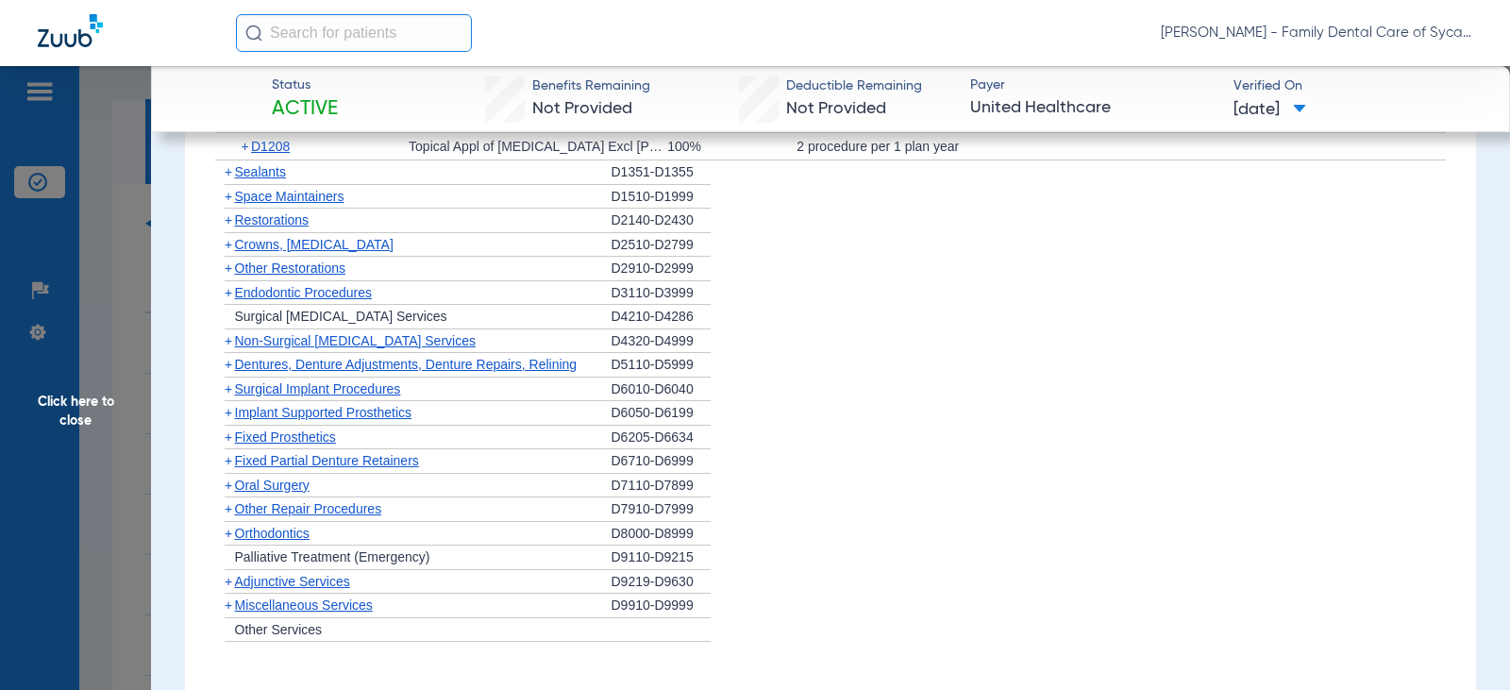
scroll to position [1793, 0]
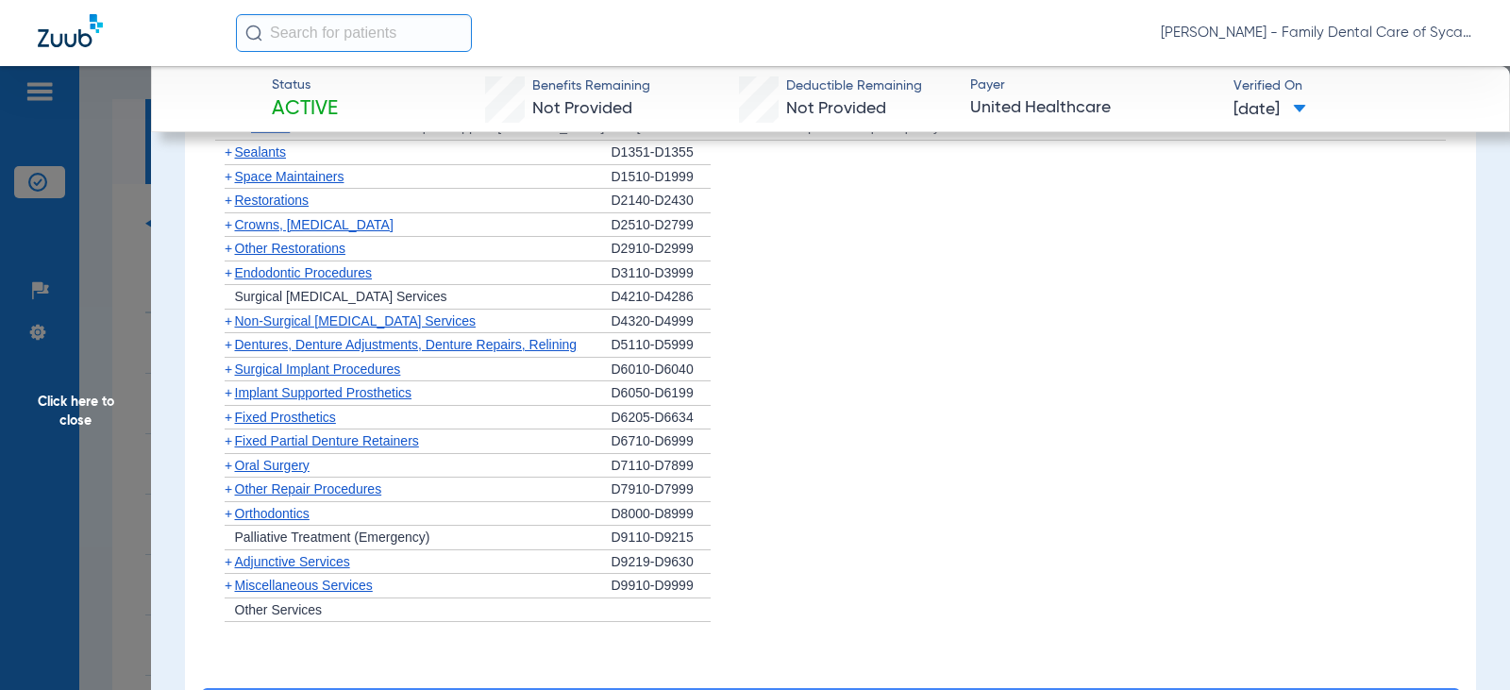
click at [230, 448] on span "+" at bounding box center [229, 440] width 8 height 15
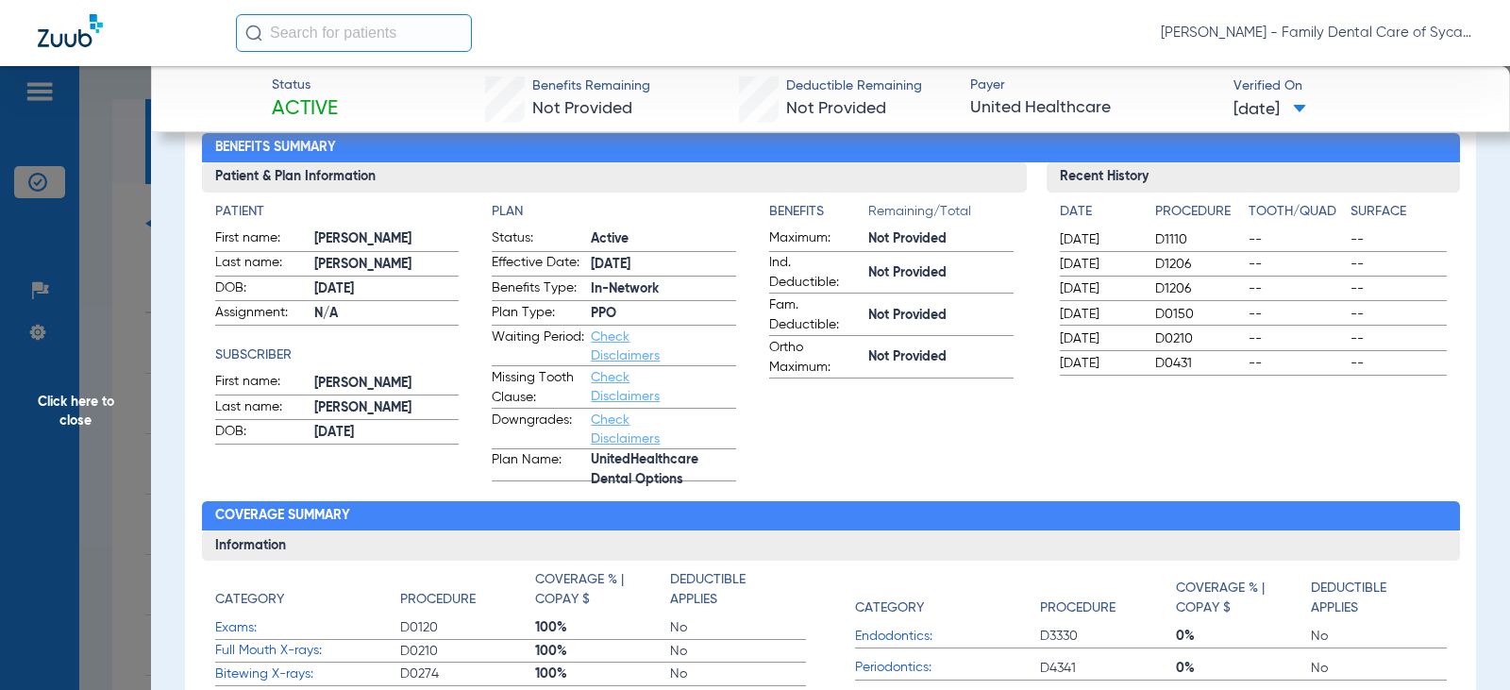
scroll to position [0, 0]
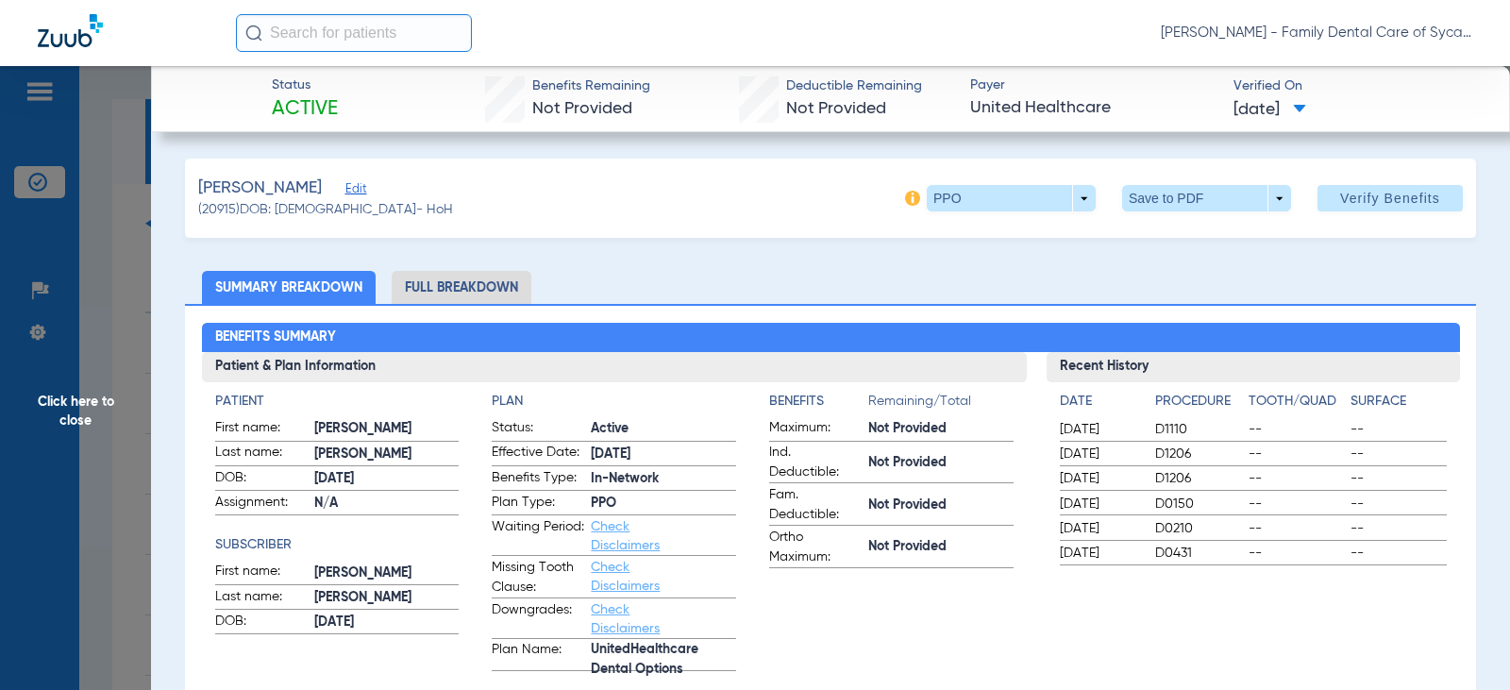
click at [69, 401] on span "Click here to close" at bounding box center [75, 411] width 151 height 690
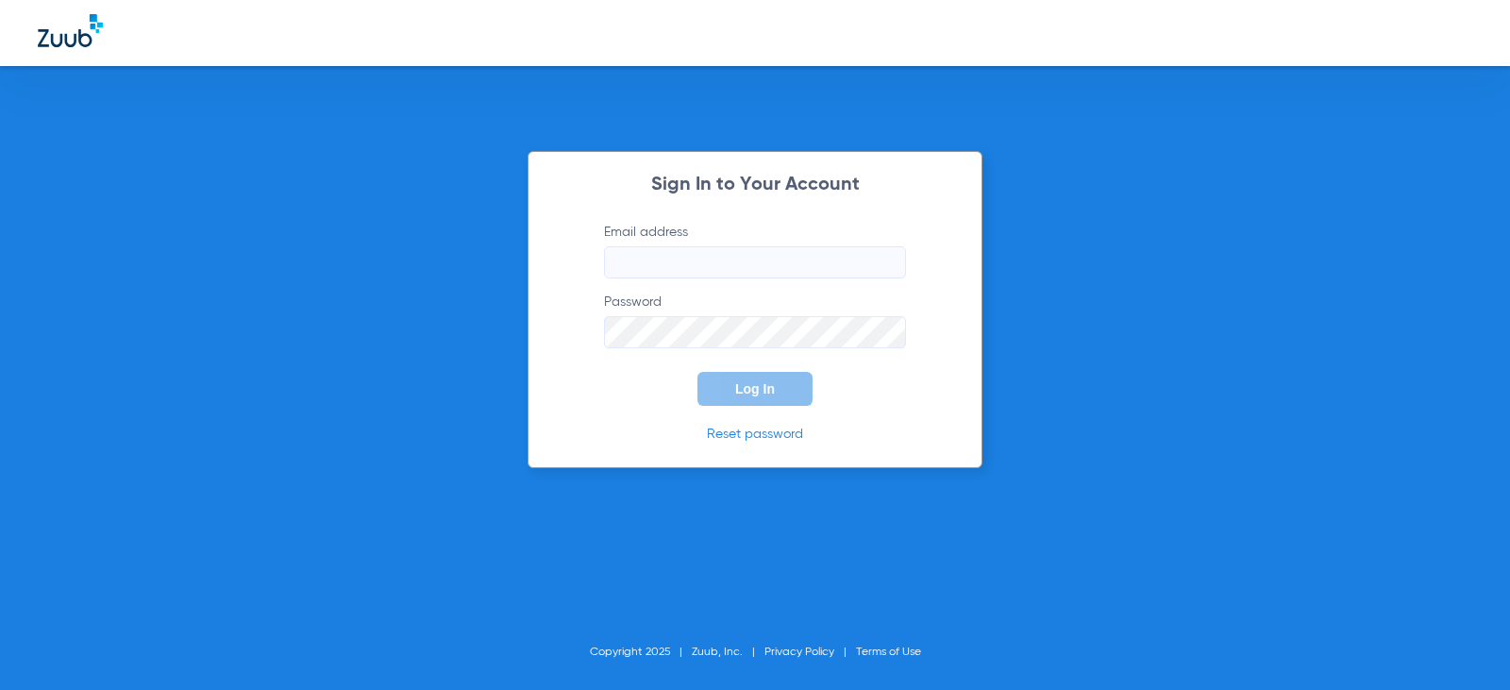
click at [342, 138] on div "Sign In to Your Account Email address Password Log In Reset password Copyright …" at bounding box center [755, 345] width 1510 height 690
click at [684, 247] on input "Email address" at bounding box center [755, 262] width 302 height 32
type input "[EMAIL_ADDRESS][DOMAIN_NAME]"
click at [698, 372] on button "Log In" at bounding box center [755, 389] width 115 height 34
